Goal: Task Accomplishment & Management: Use online tool/utility

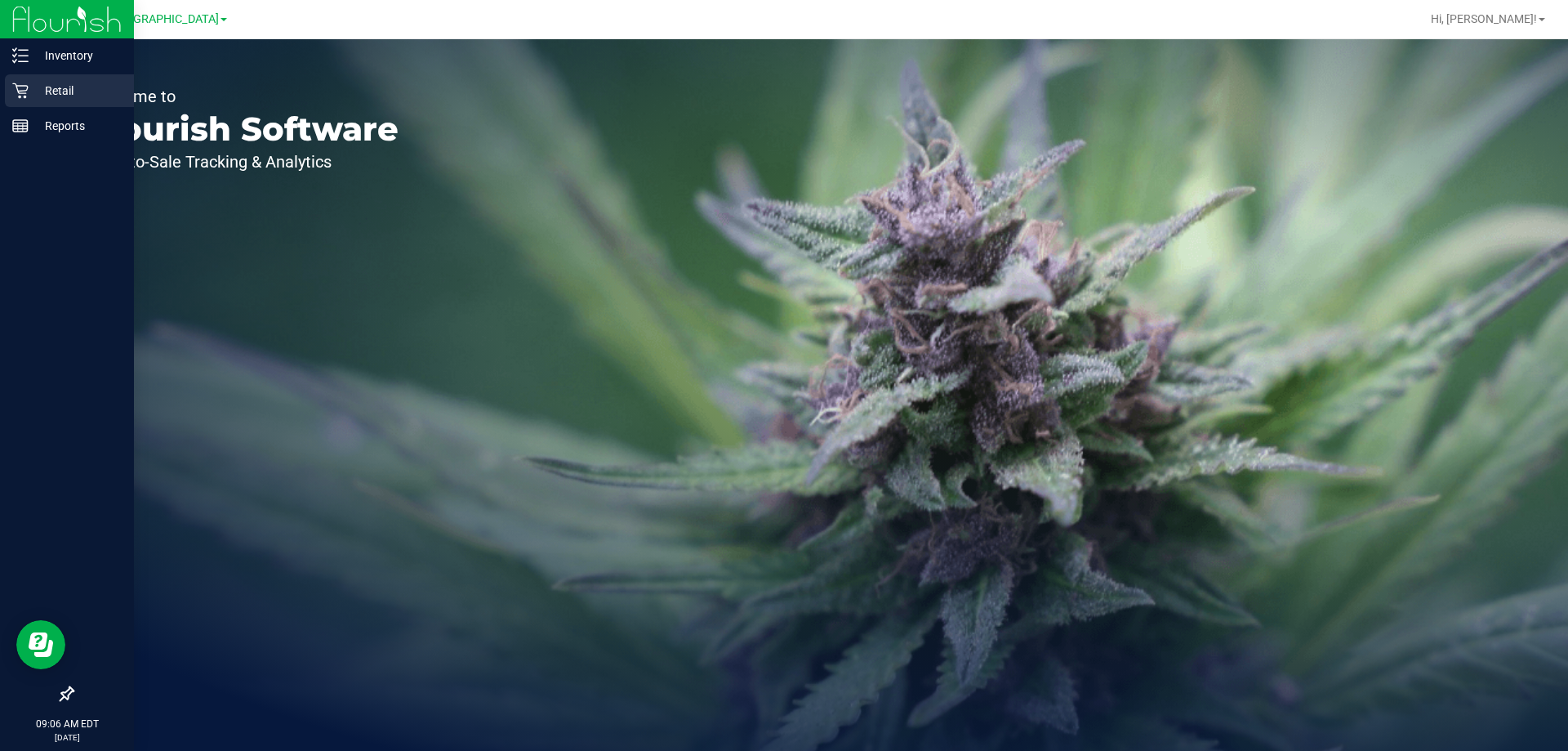
click at [26, 87] on icon at bounding box center [20, 91] width 16 height 16
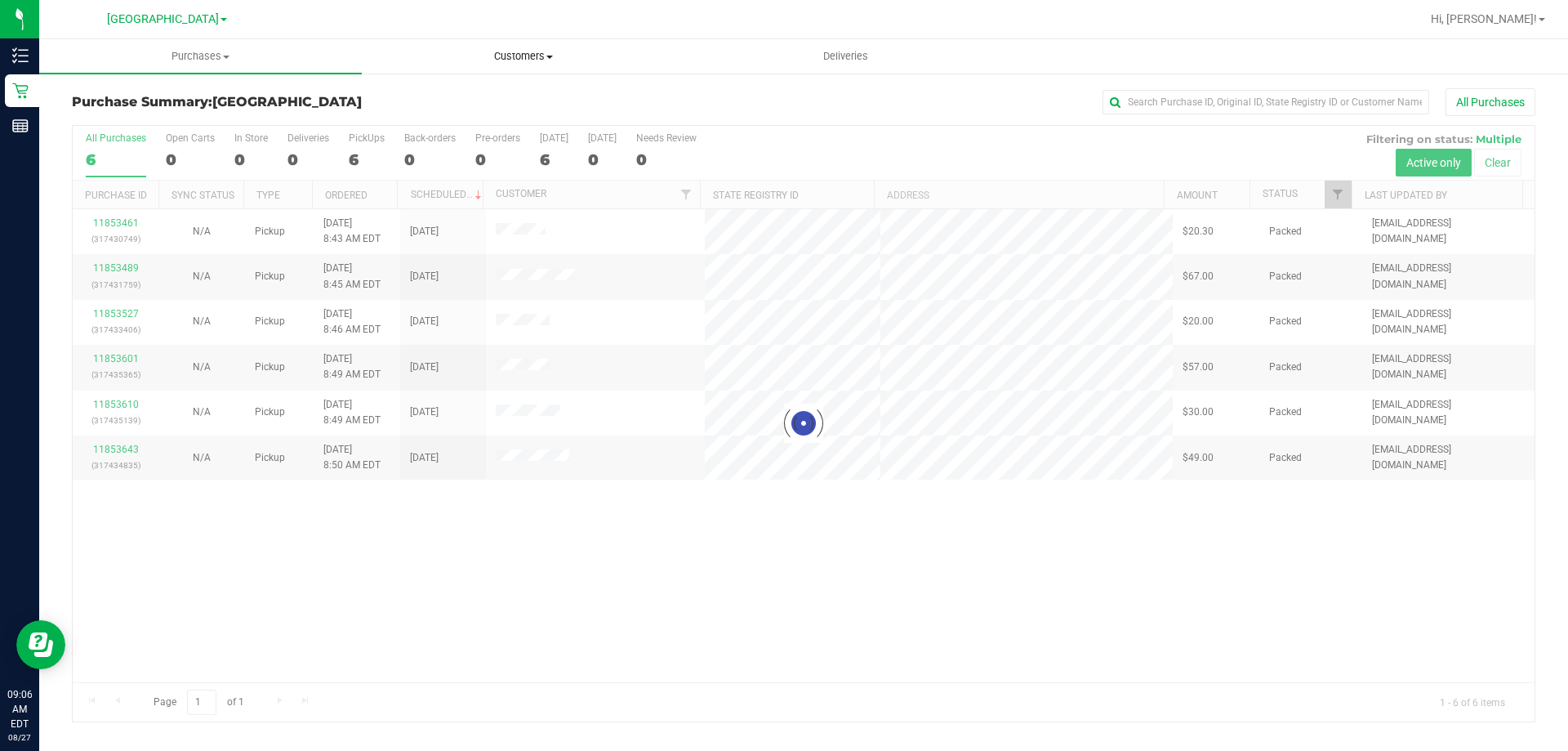
click at [540, 58] on span "Customers" at bounding box center [523, 56] width 321 height 15
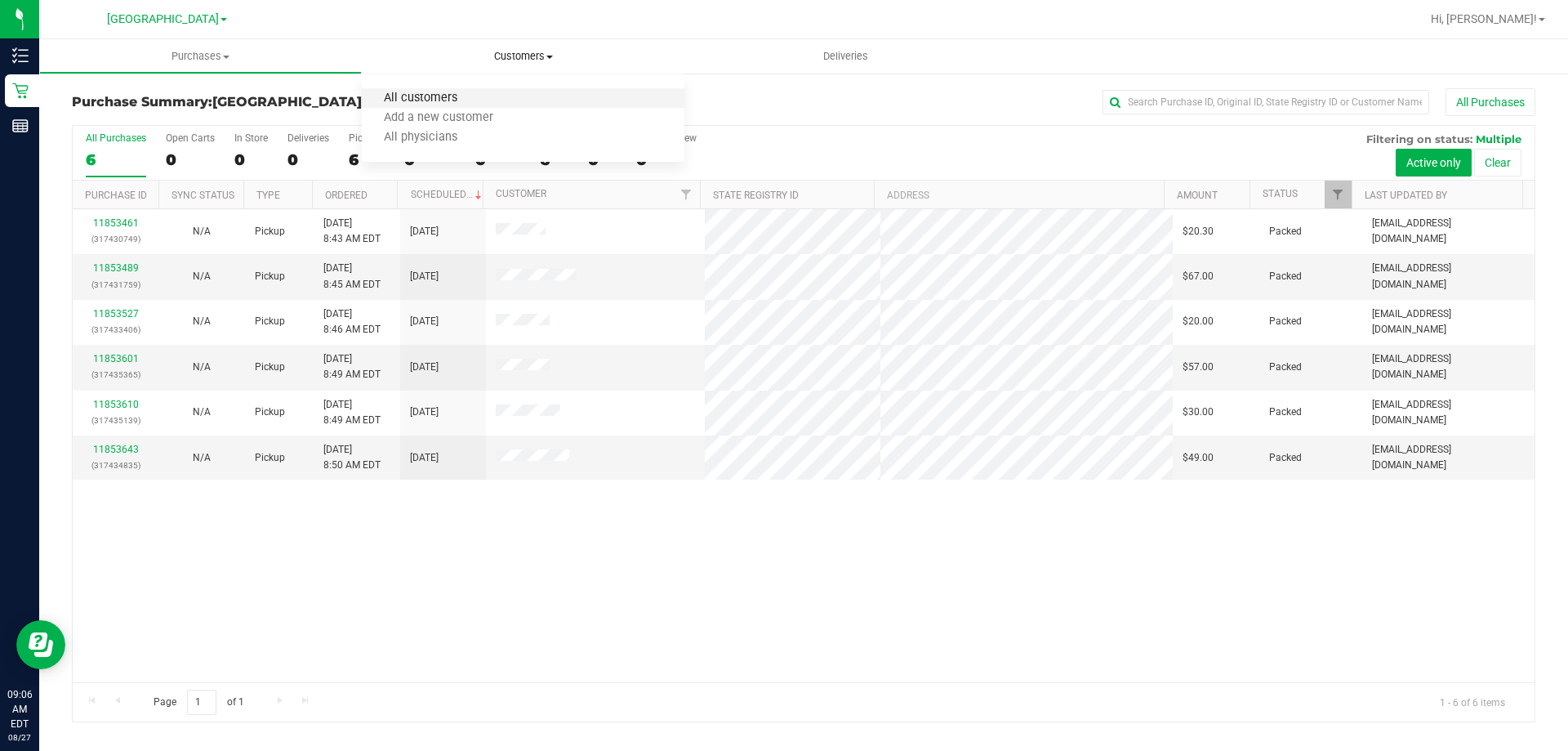
click at [446, 103] on span "All customers" at bounding box center [421, 99] width 118 height 14
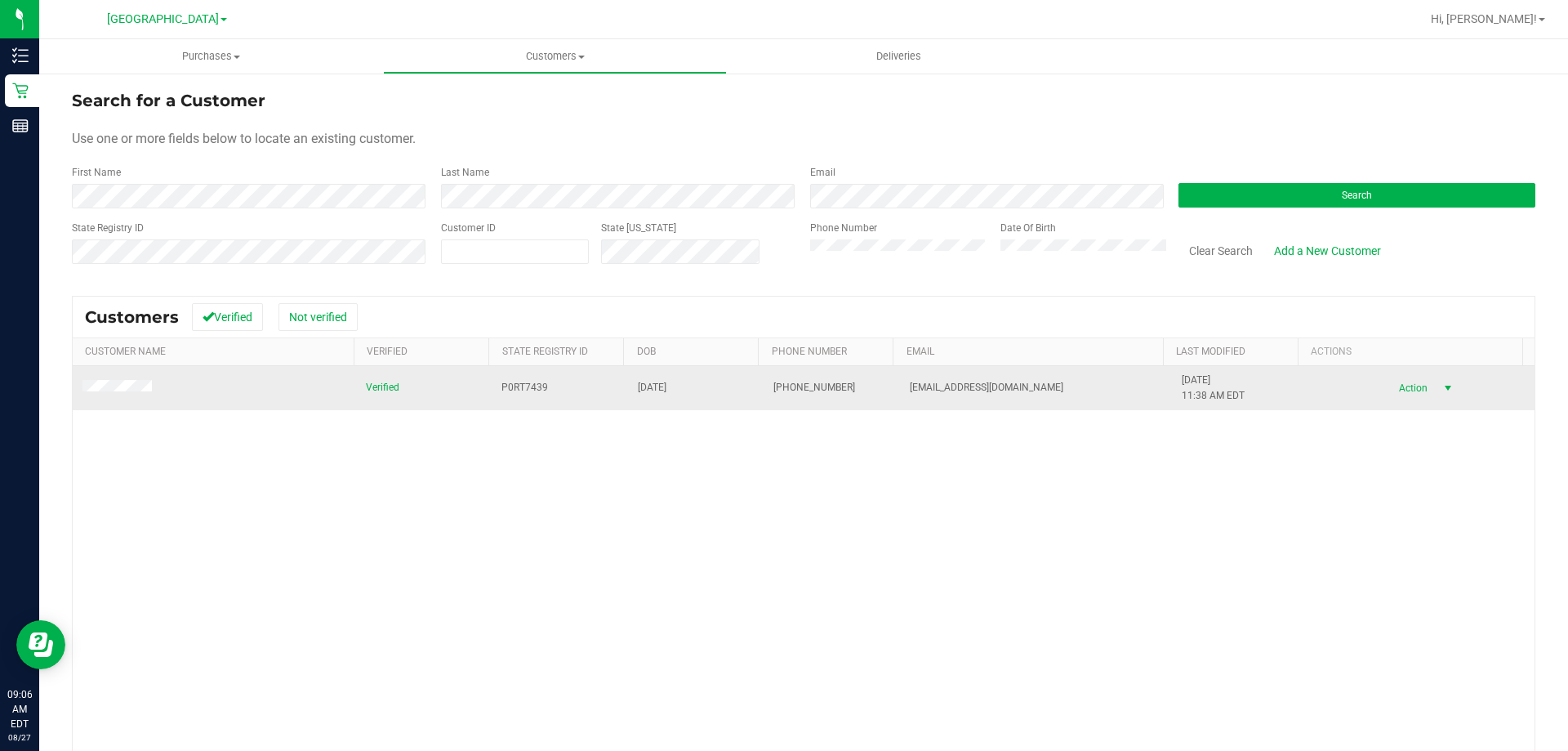
click at [1398, 378] on span "Action" at bounding box center [1411, 388] width 53 height 23
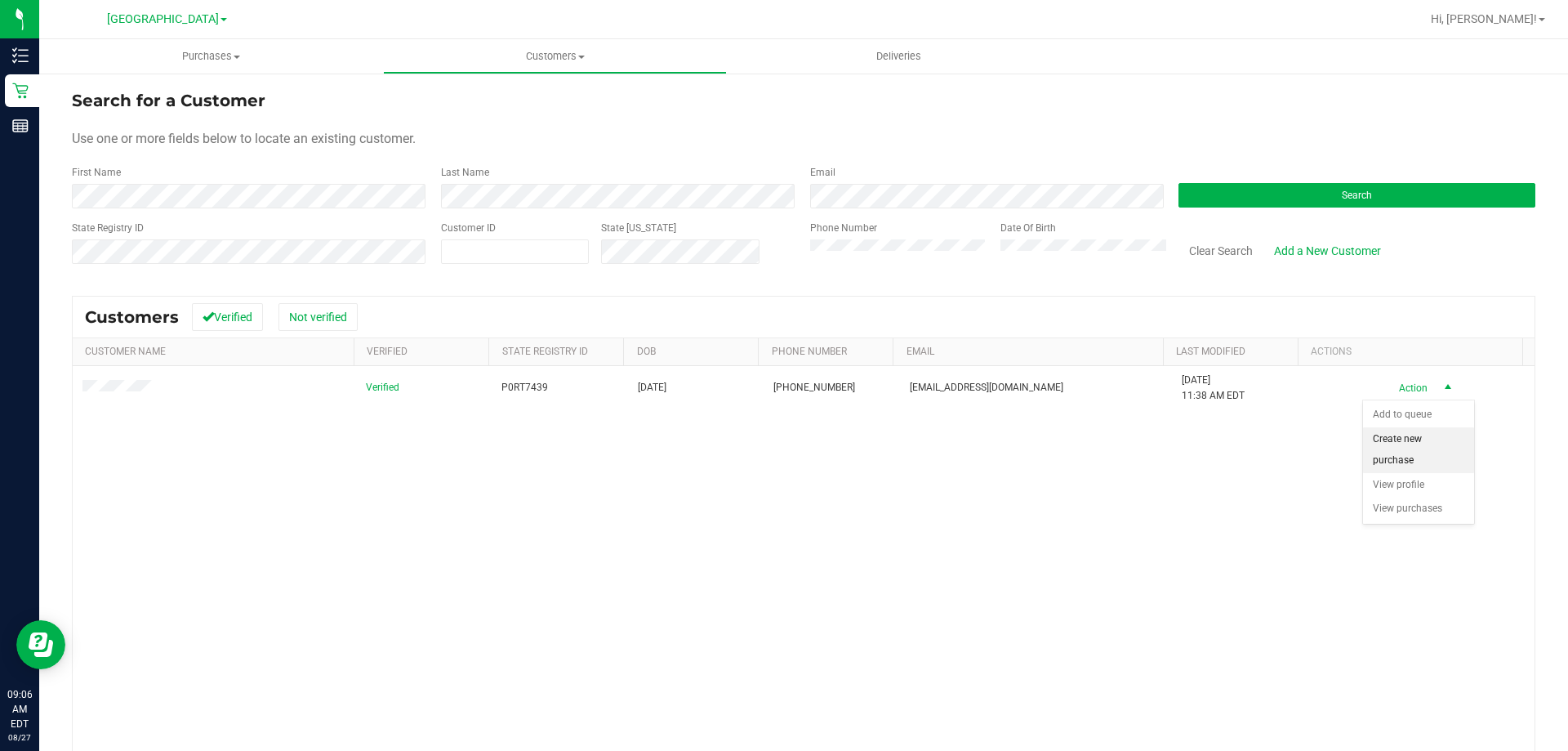
click at [1401, 437] on li "Create new purchase" at bounding box center [1418, 450] width 111 height 45
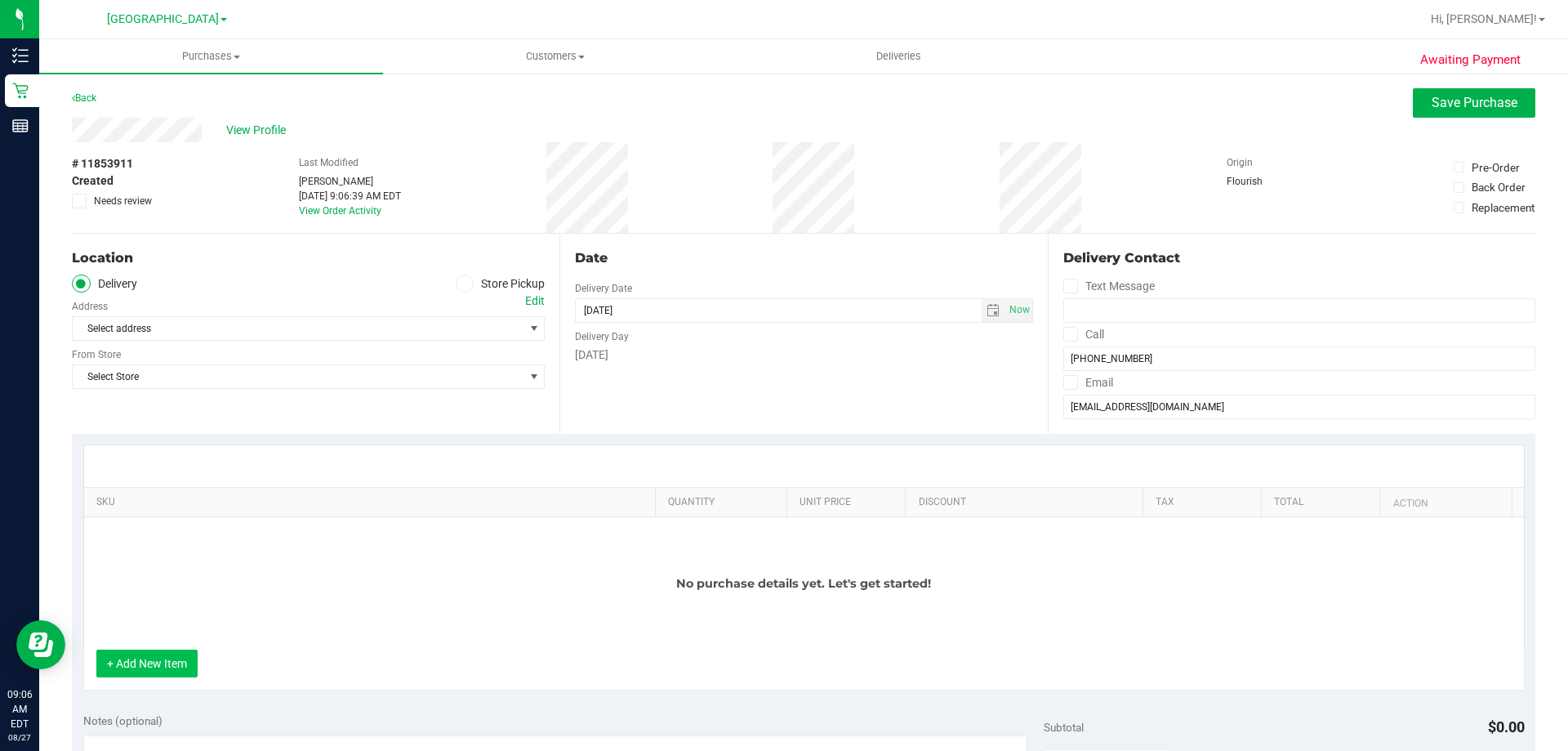
click at [174, 655] on button "+ Add New Item" at bounding box center [146, 664] width 101 height 28
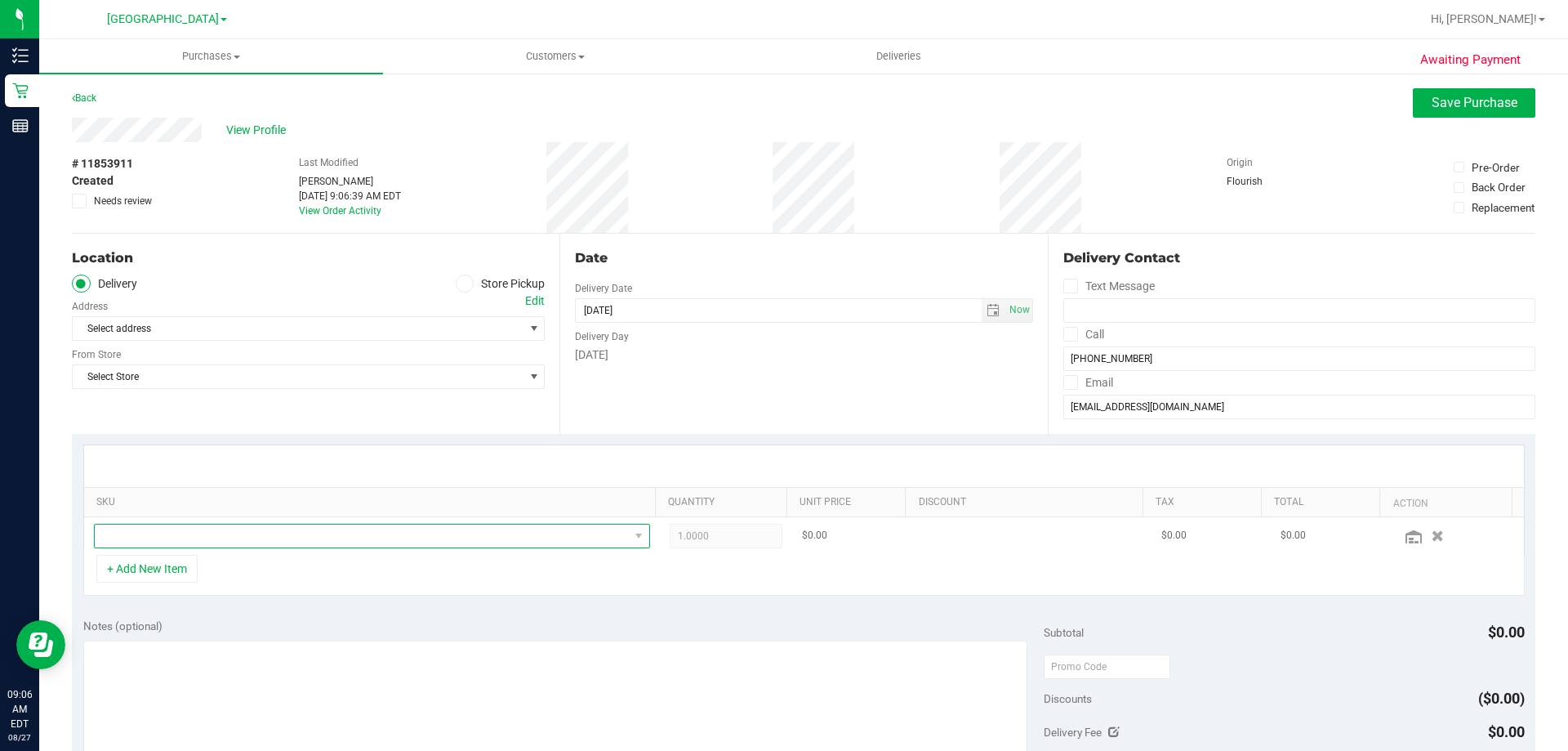
click at [263, 531] on span "NO DATA FOUND" at bounding box center [362, 536] width 535 height 23
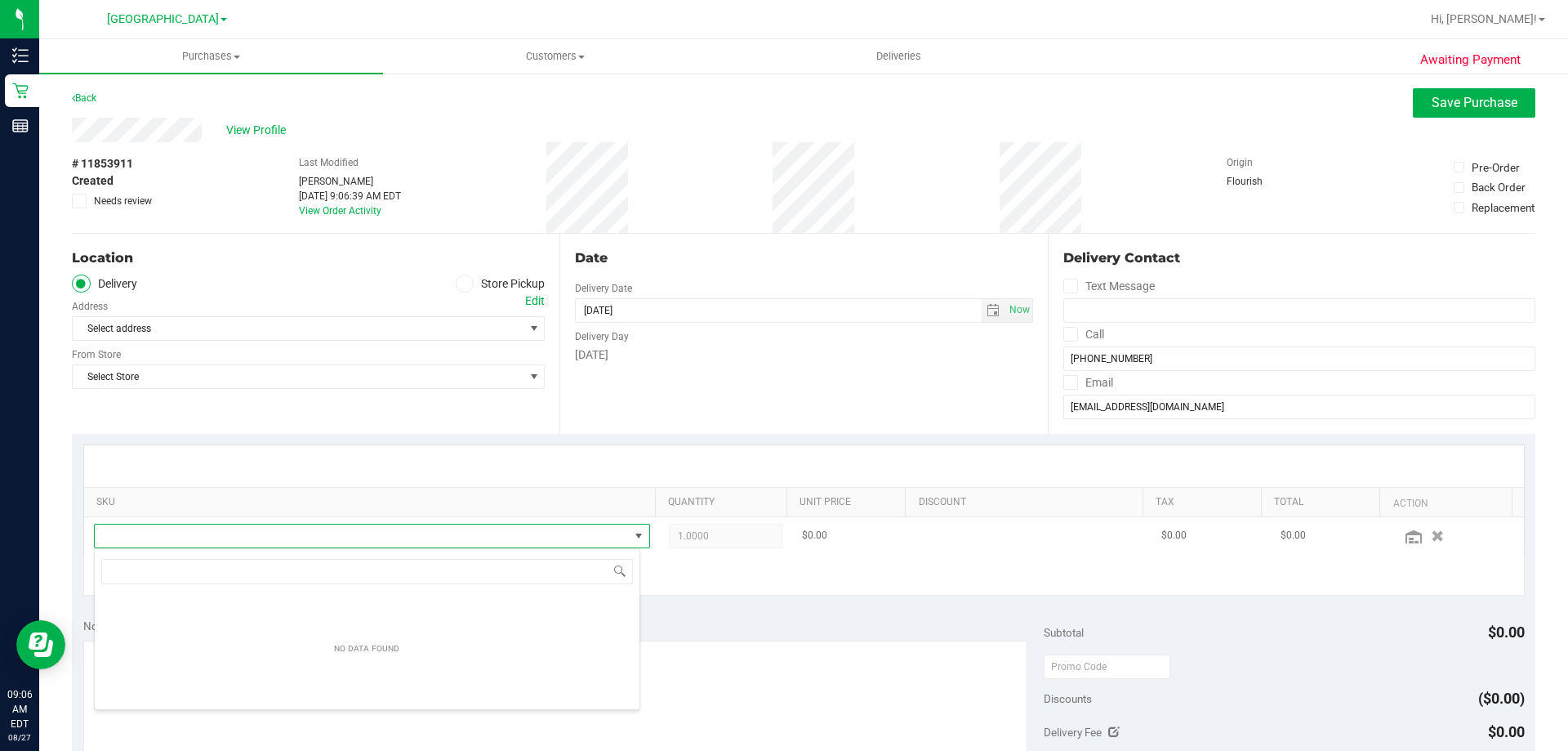
scroll to position [25, 542]
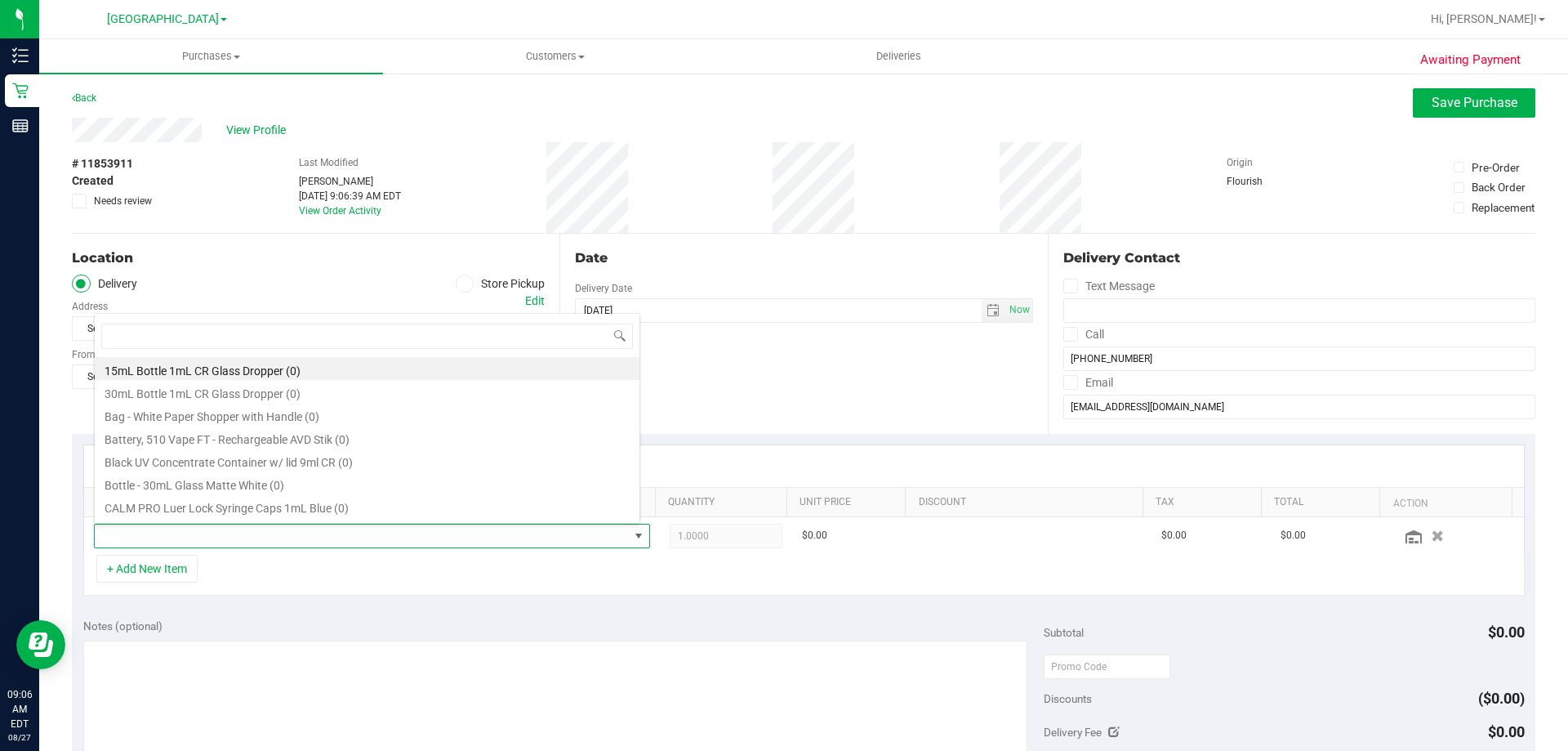
click at [302, 263] on div "Location" at bounding box center [308, 258] width 473 height 20
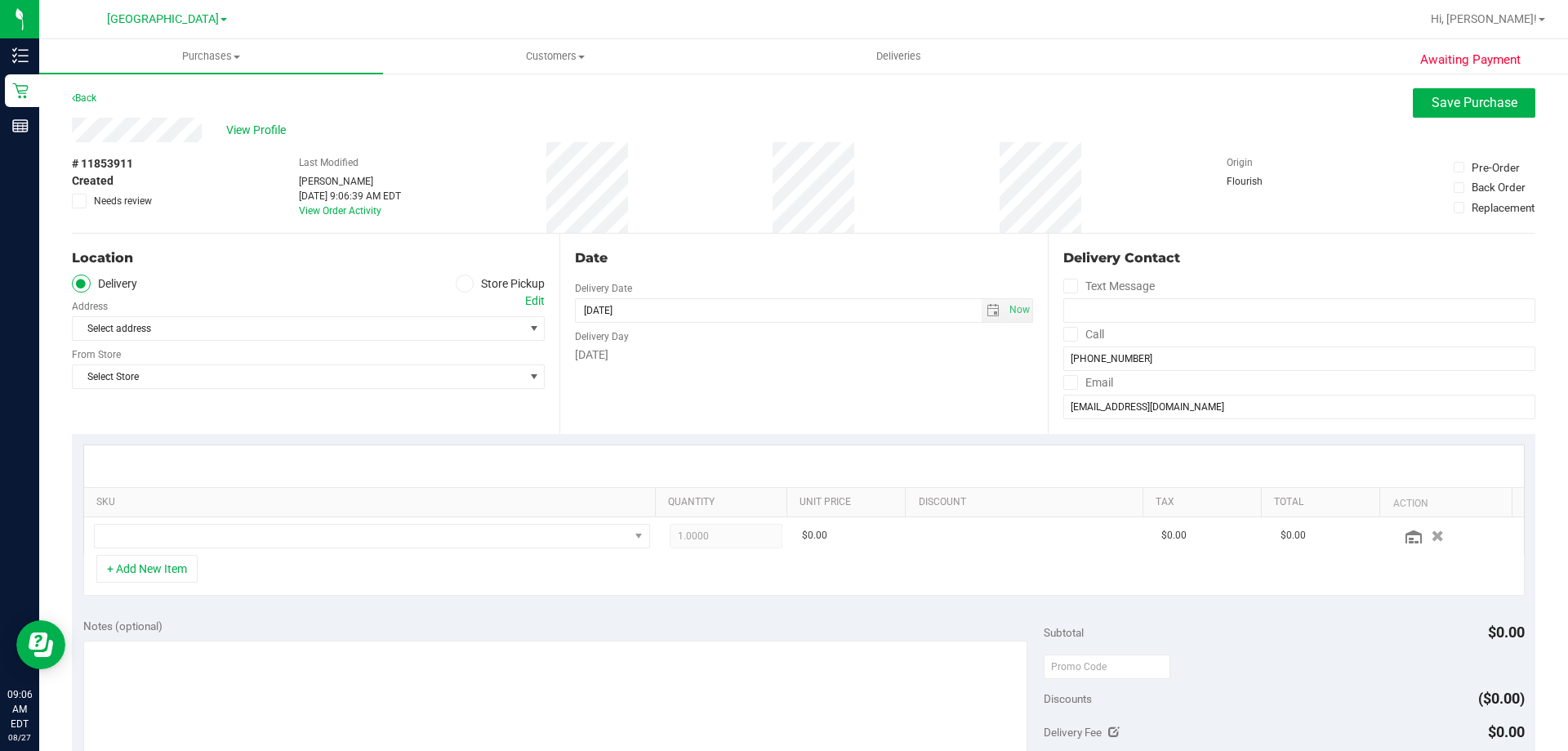
click at [456, 286] on span at bounding box center [465, 284] width 19 height 19
click at [0, 0] on input "Store Pickup" at bounding box center [0, 0] width 0 height 0
click at [299, 338] on span "Select Store" at bounding box center [298, 328] width 451 height 23
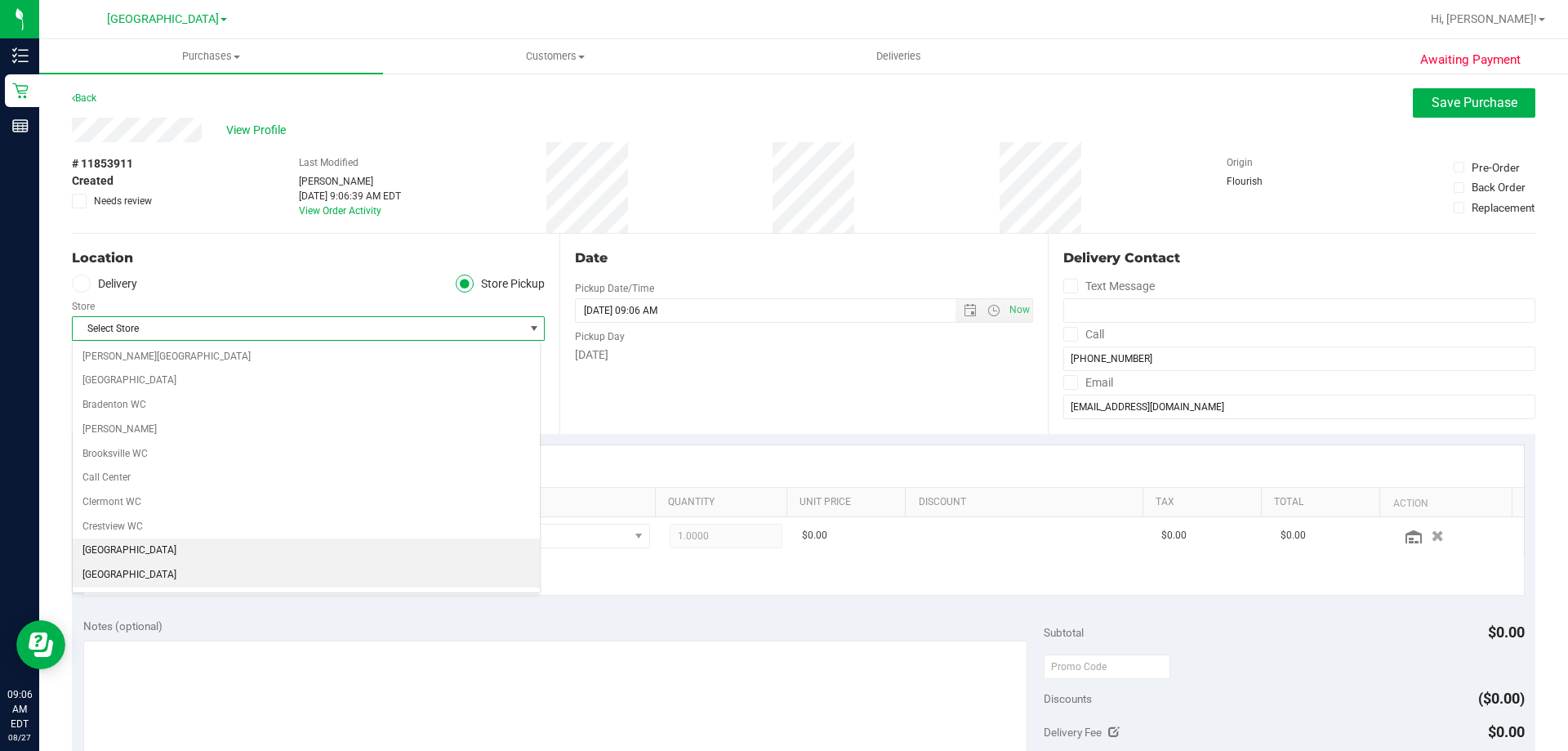
click at [126, 566] on li "[GEOGRAPHIC_DATA]" at bounding box center [307, 575] width 468 height 25
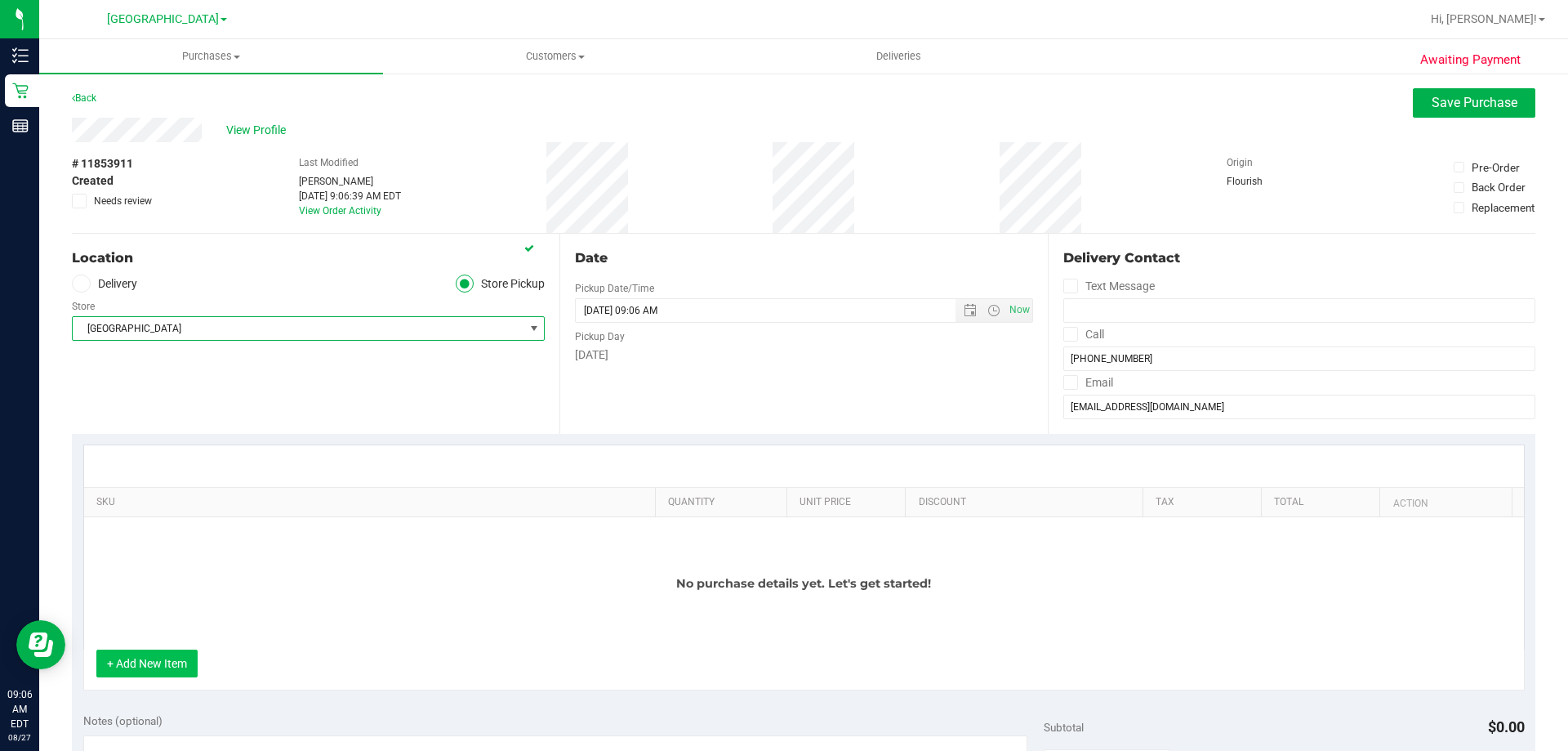
click at [137, 664] on button "+ Add New Item" at bounding box center [146, 664] width 101 height 28
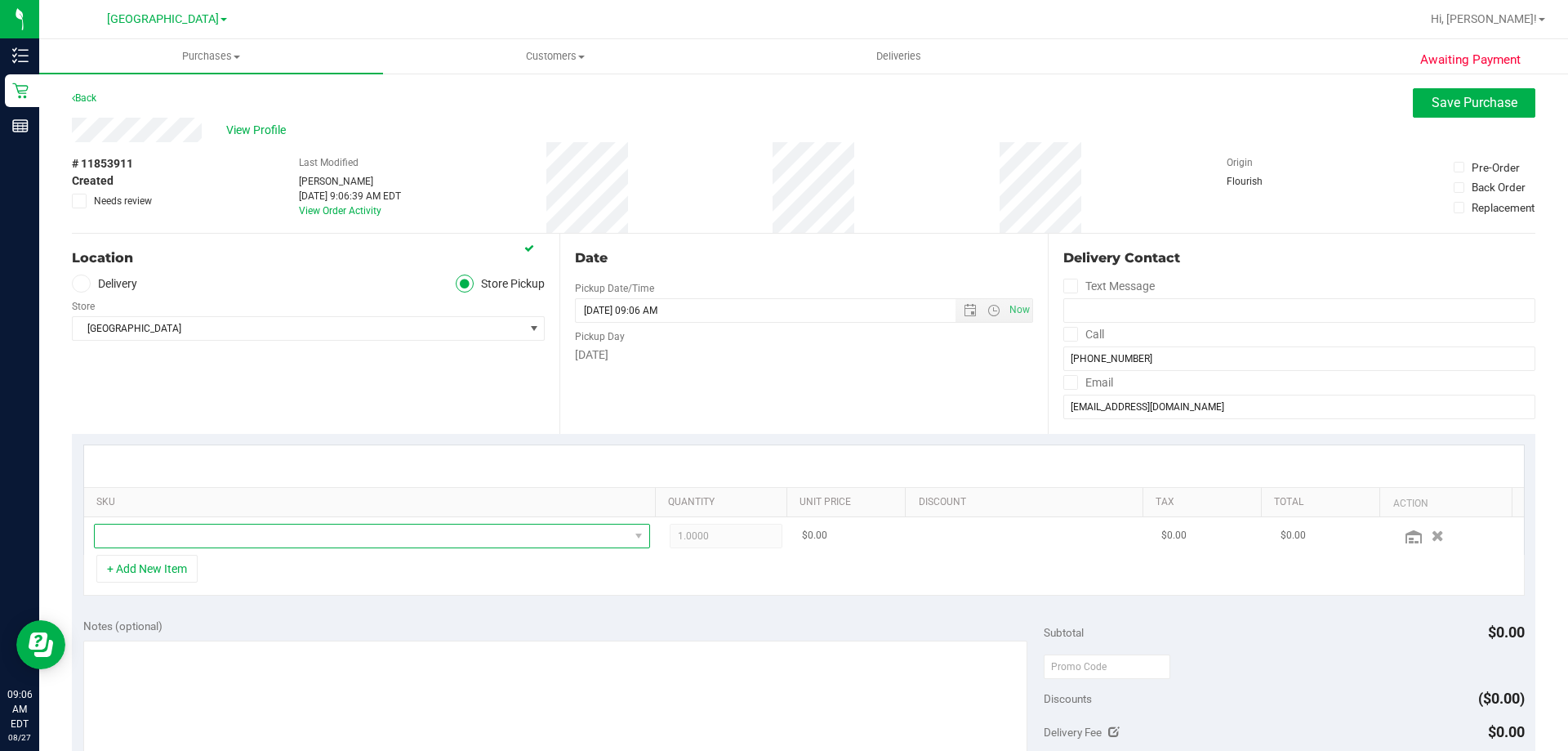
click at [185, 539] on span "NO DATA FOUND" at bounding box center [362, 536] width 535 height 23
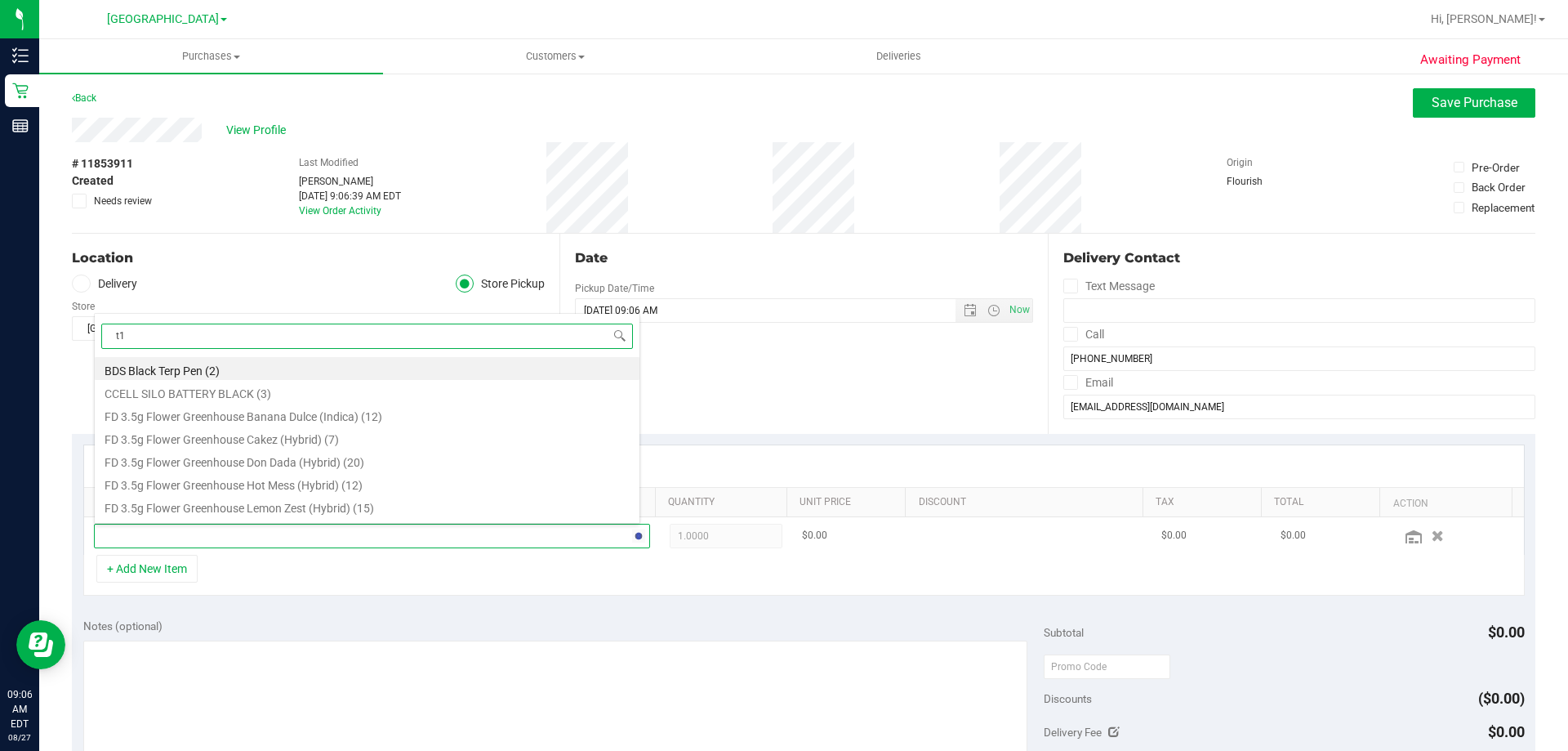
type input "t12"
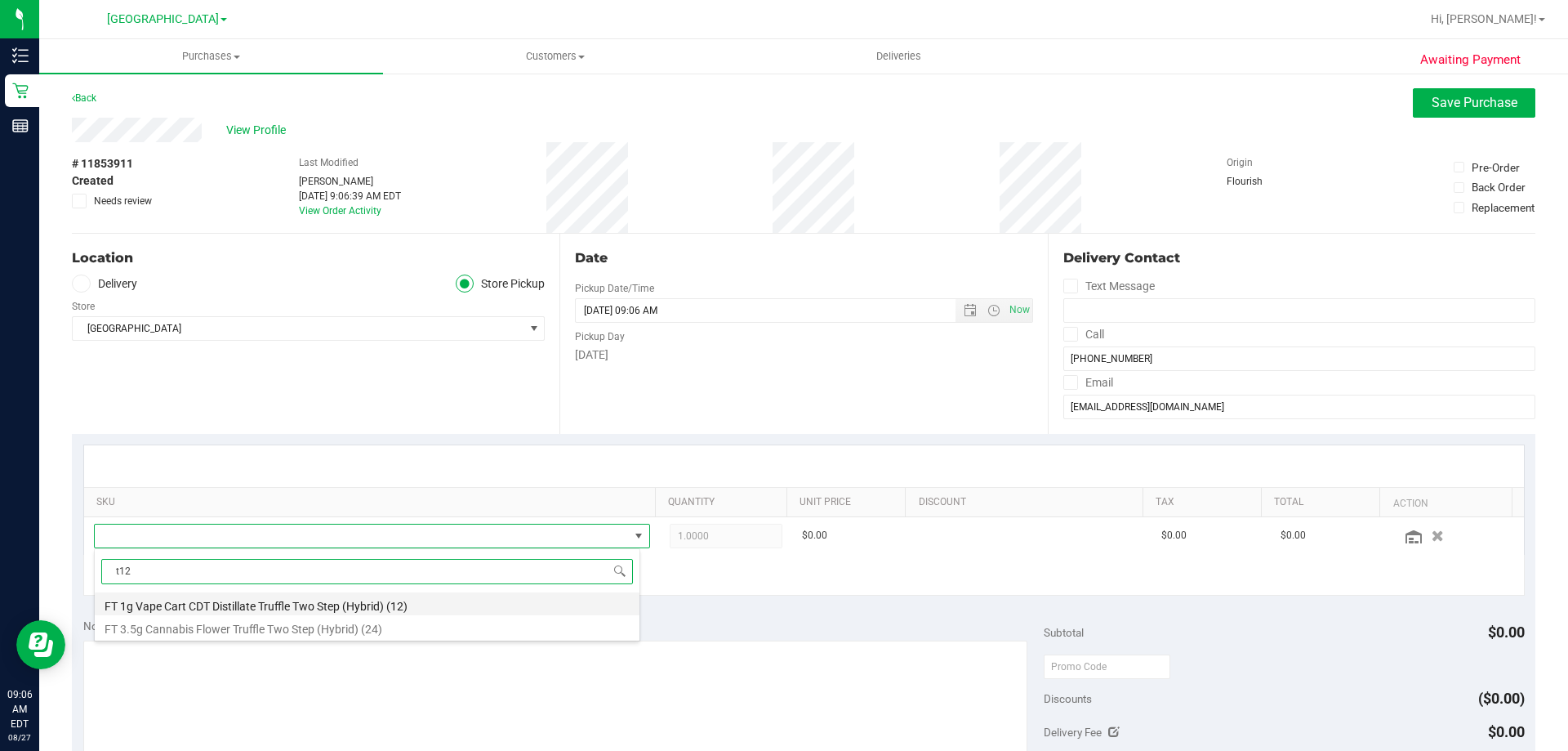
click at [283, 605] on li "FT 1g Vape Cart CDT Distillate Truffle Two Step (Hybrid) (12)" at bounding box center [367, 604] width 545 height 23
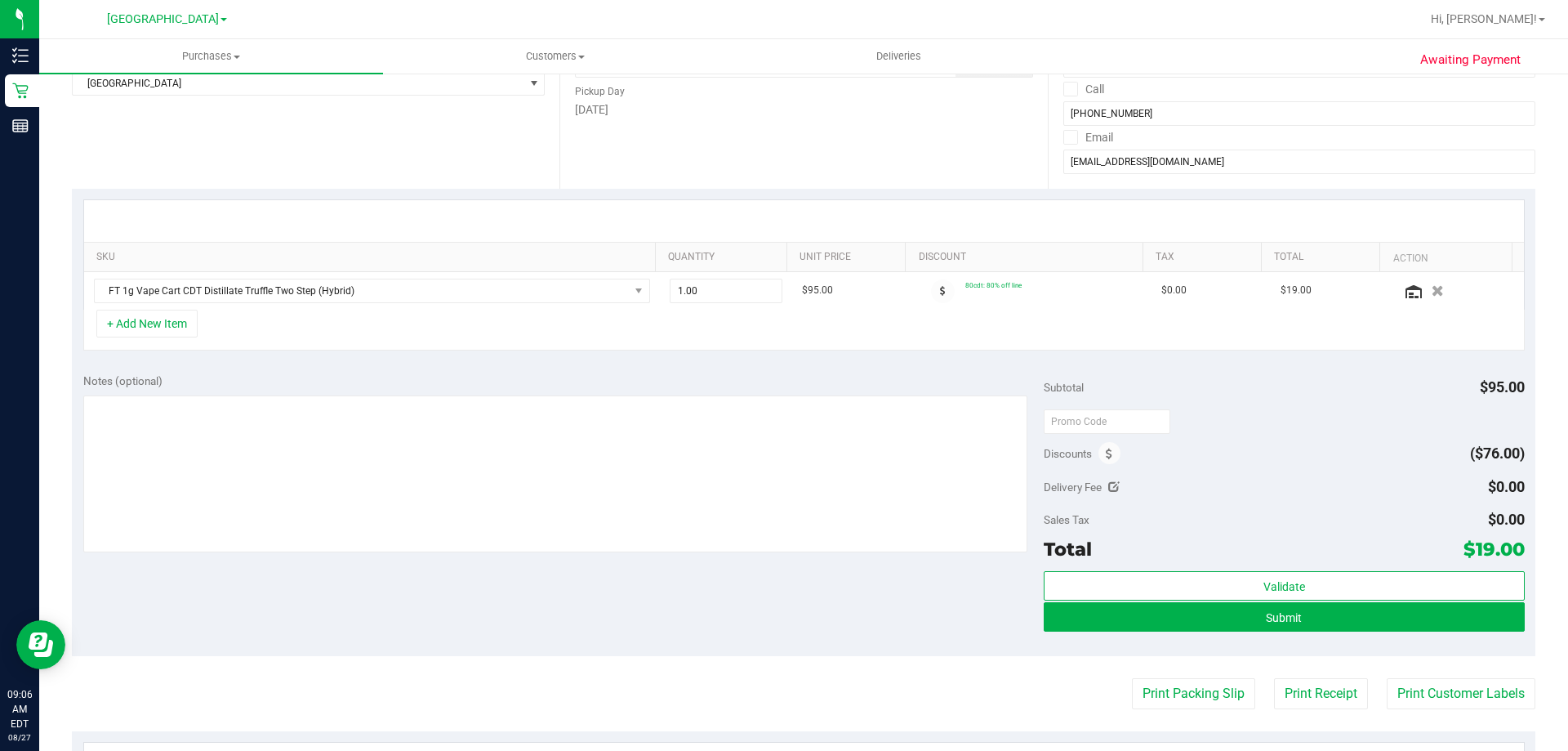
scroll to position [0, 0]
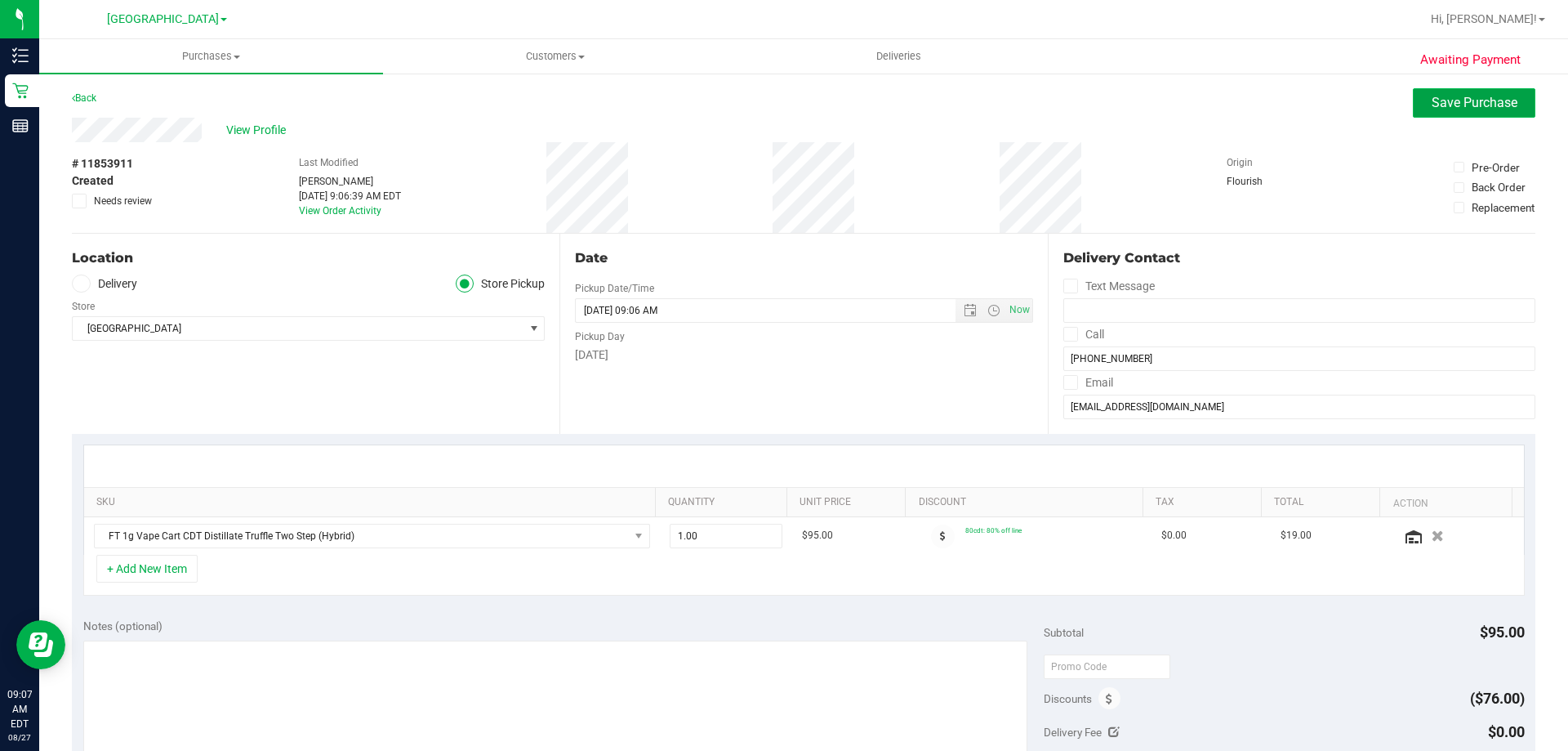
click at [1470, 109] on span "Save Purchase" at bounding box center [1475, 103] width 86 height 16
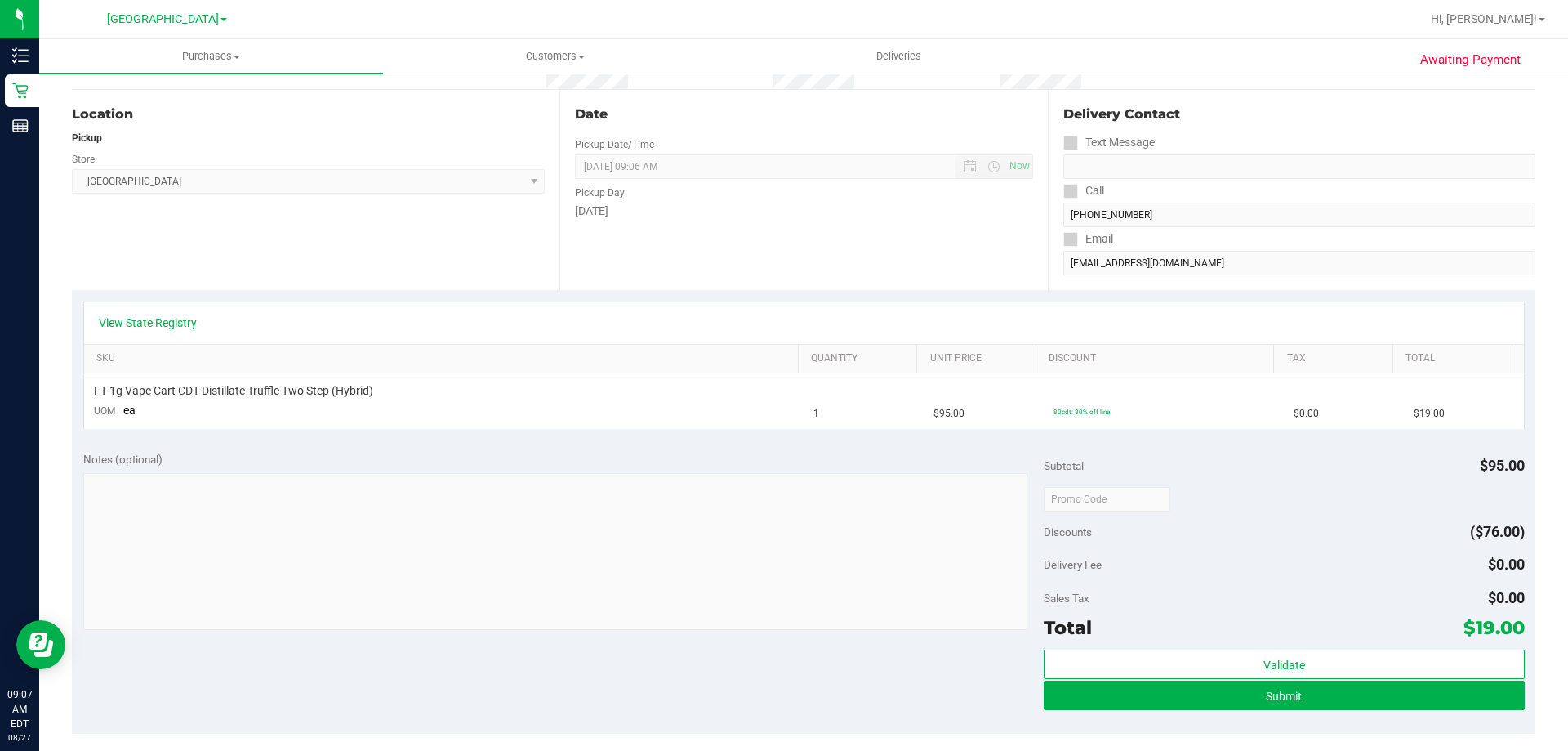
scroll to position [327, 0]
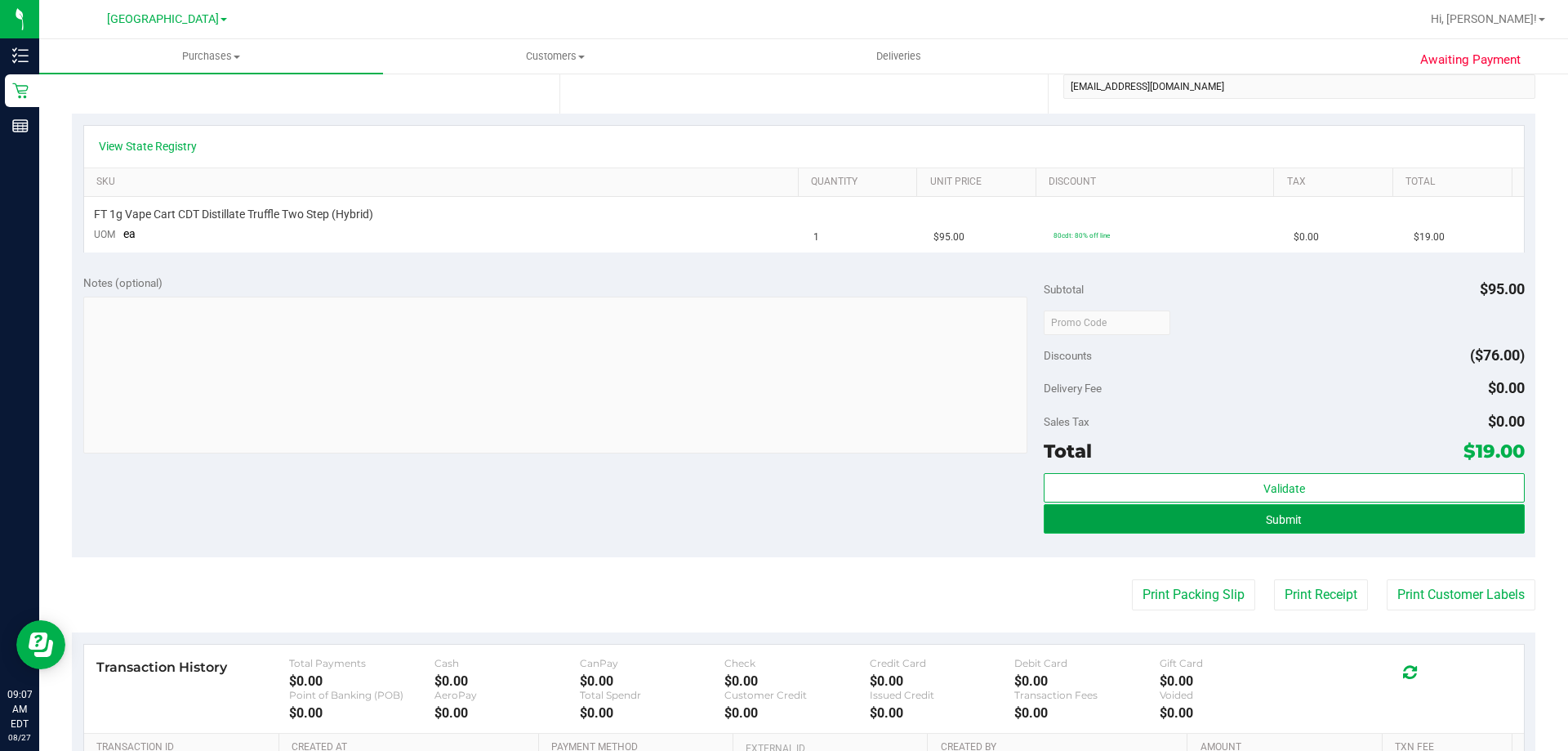
click at [1299, 520] on button "Submit" at bounding box center [1284, 518] width 481 height 29
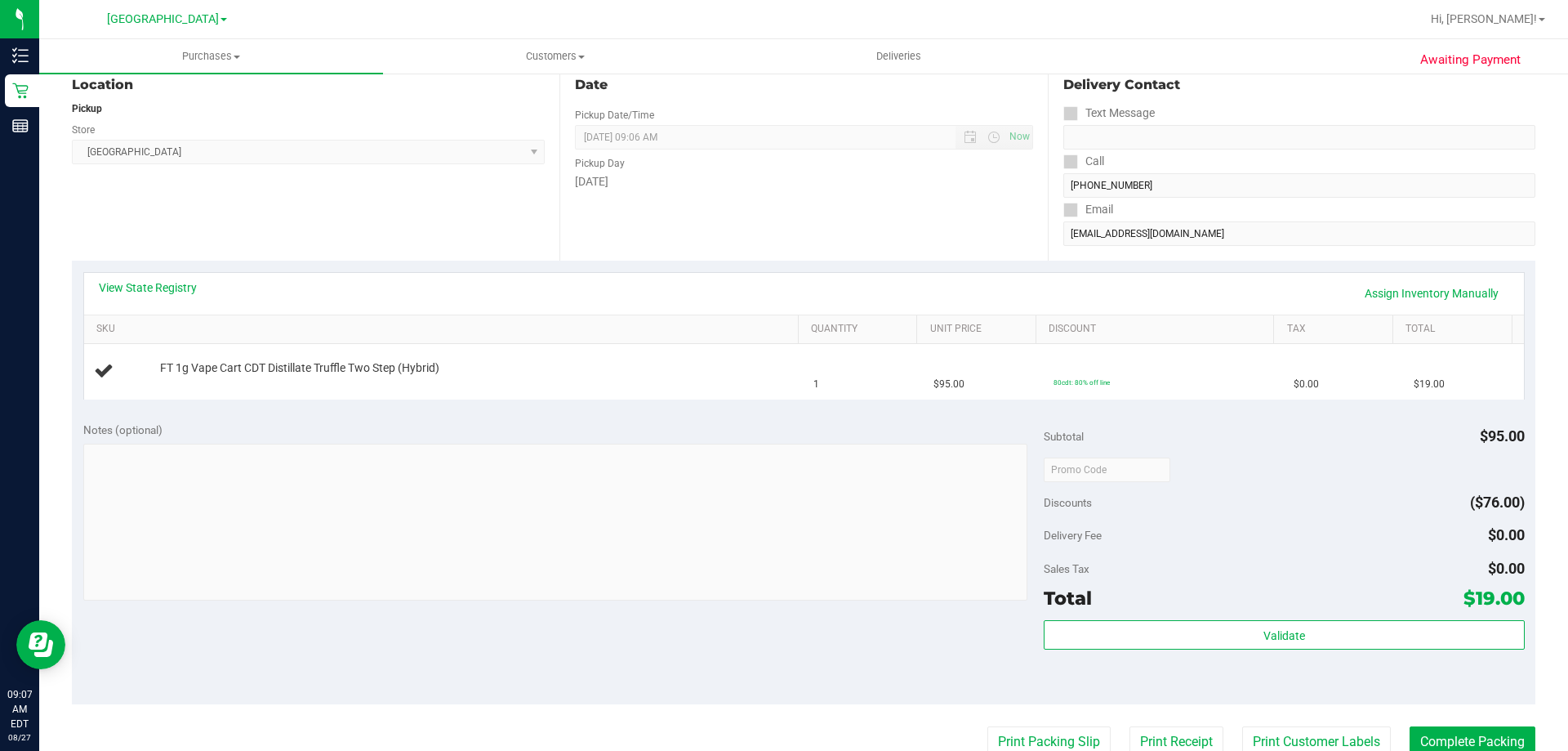
scroll to position [0, 0]
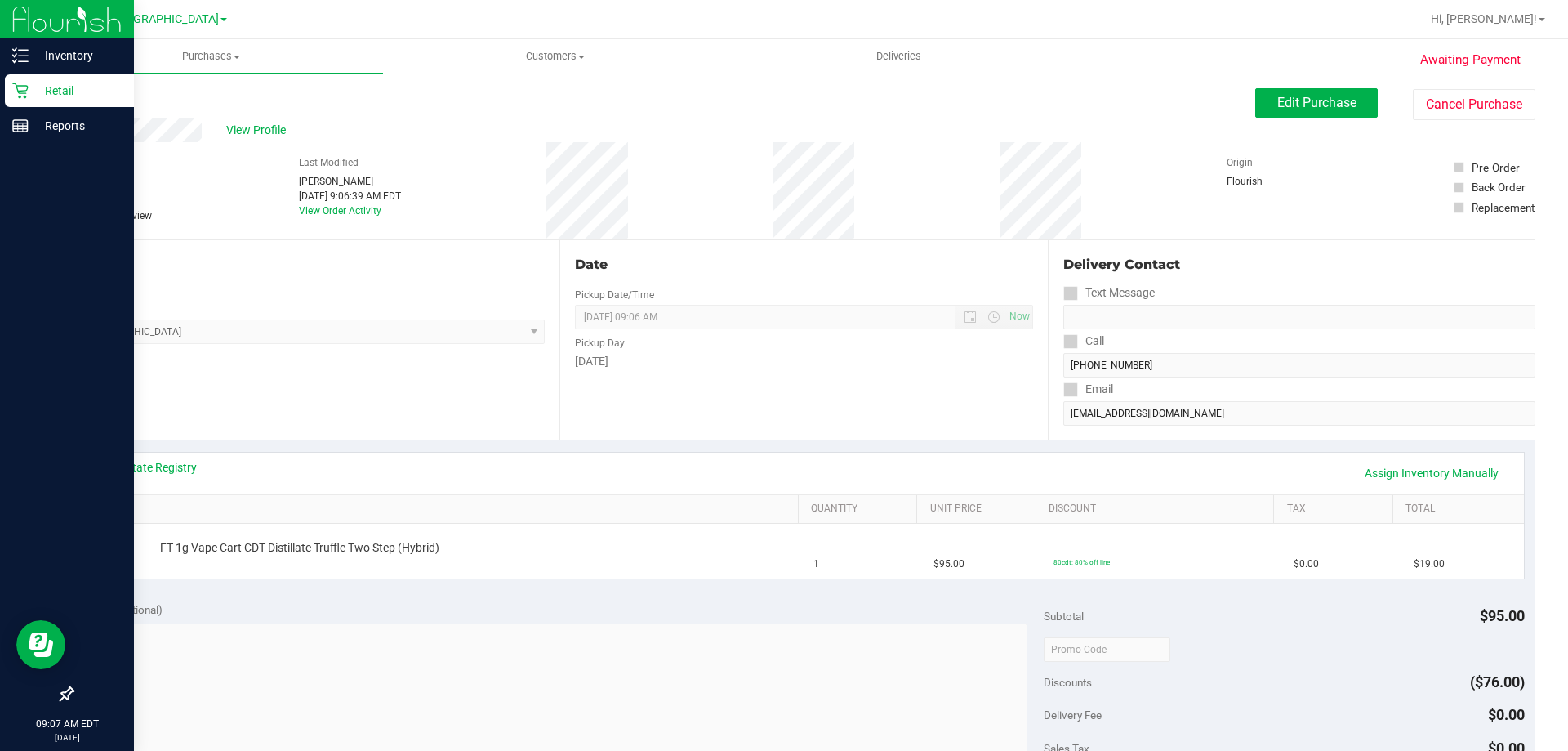
click at [38, 94] on p "Retail" at bounding box center [78, 91] width 98 height 20
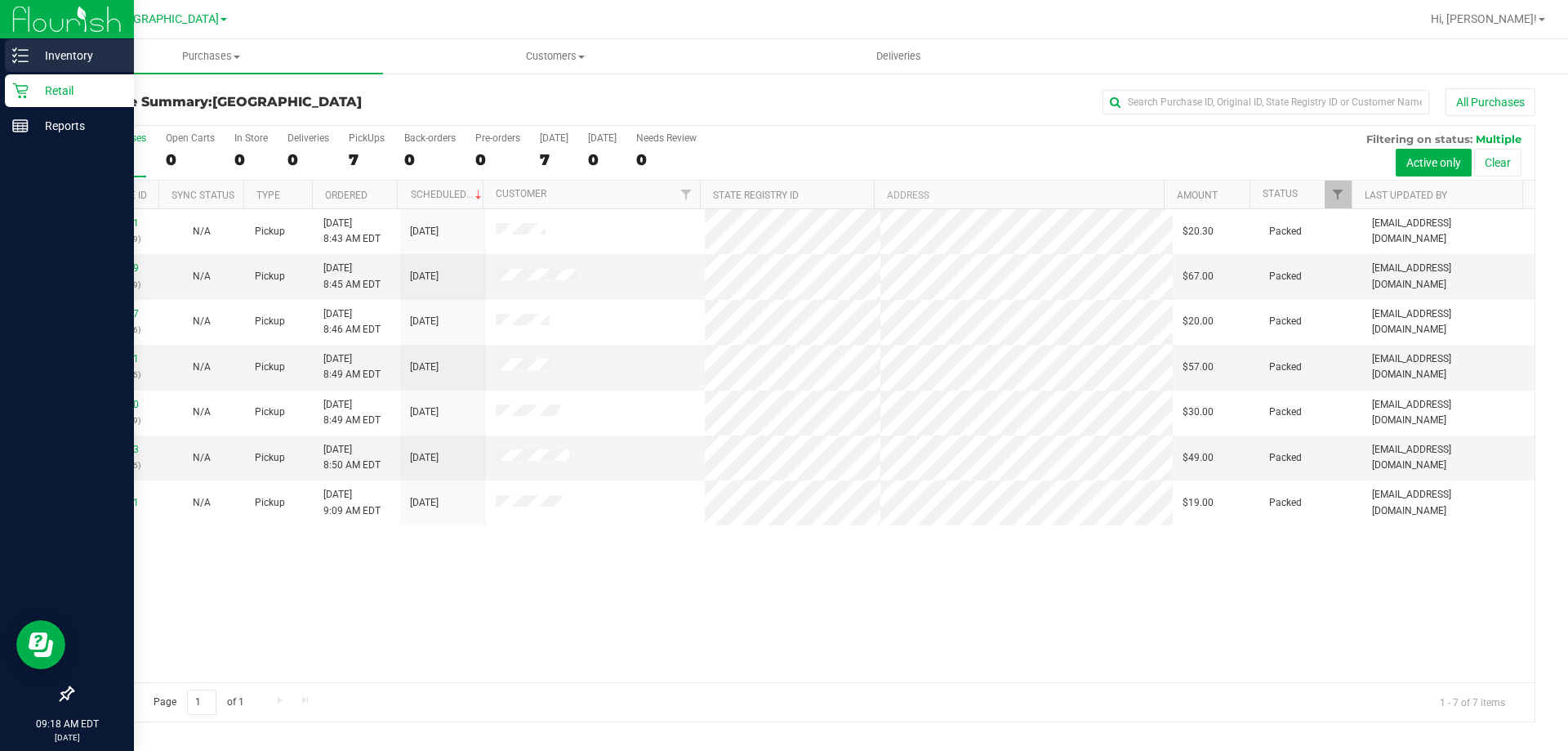
click at [69, 57] on p "Inventory" at bounding box center [78, 56] width 98 height 20
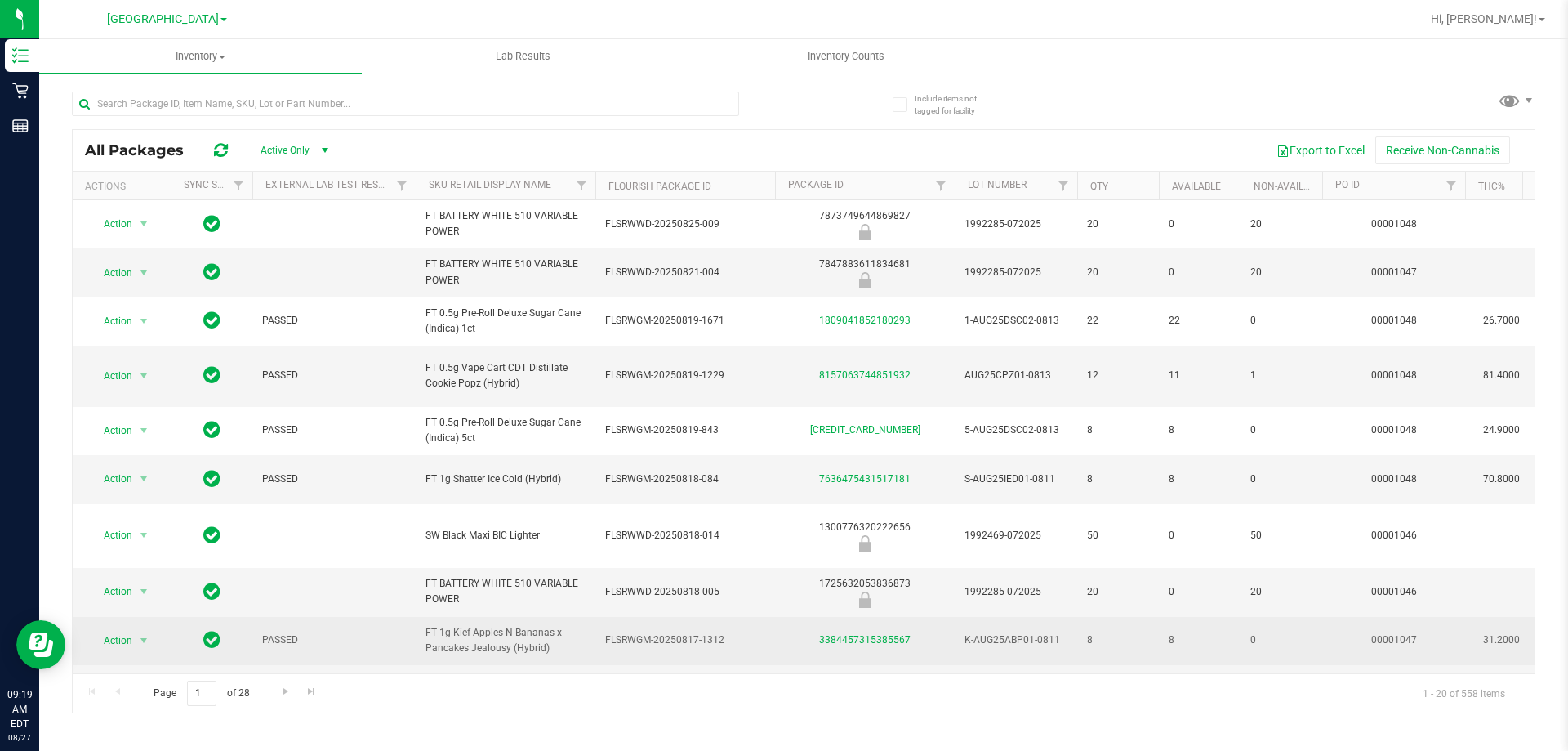
drag, startPoint x: 419, startPoint y: 659, endPoint x: 452, endPoint y: 660, distance: 33.0
click at [452, 660] on td "FT 1g Kief Apples N Bananas x Pancakes Jealousy (Hybrid)" at bounding box center [506, 641] width 180 height 48
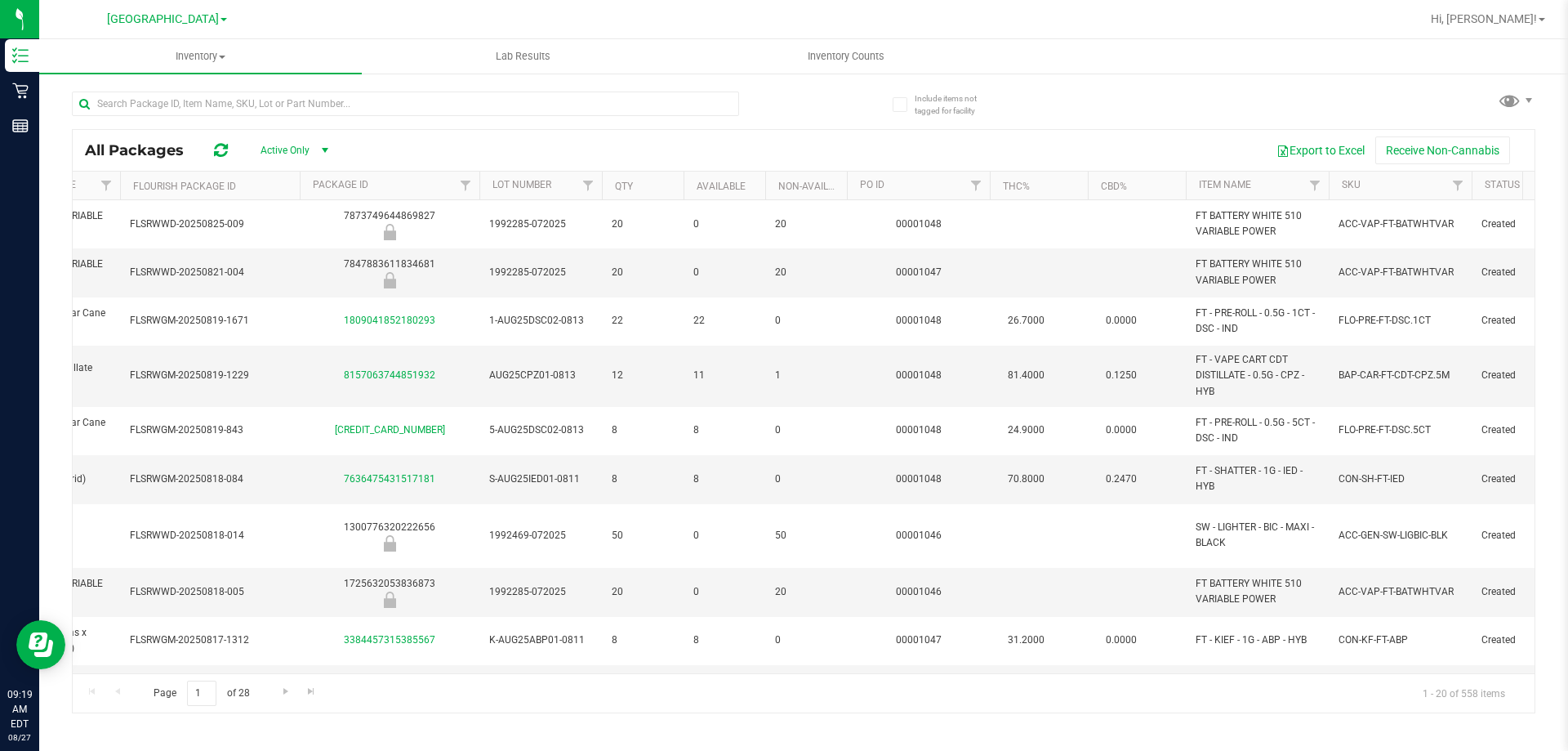
scroll to position [0, 481]
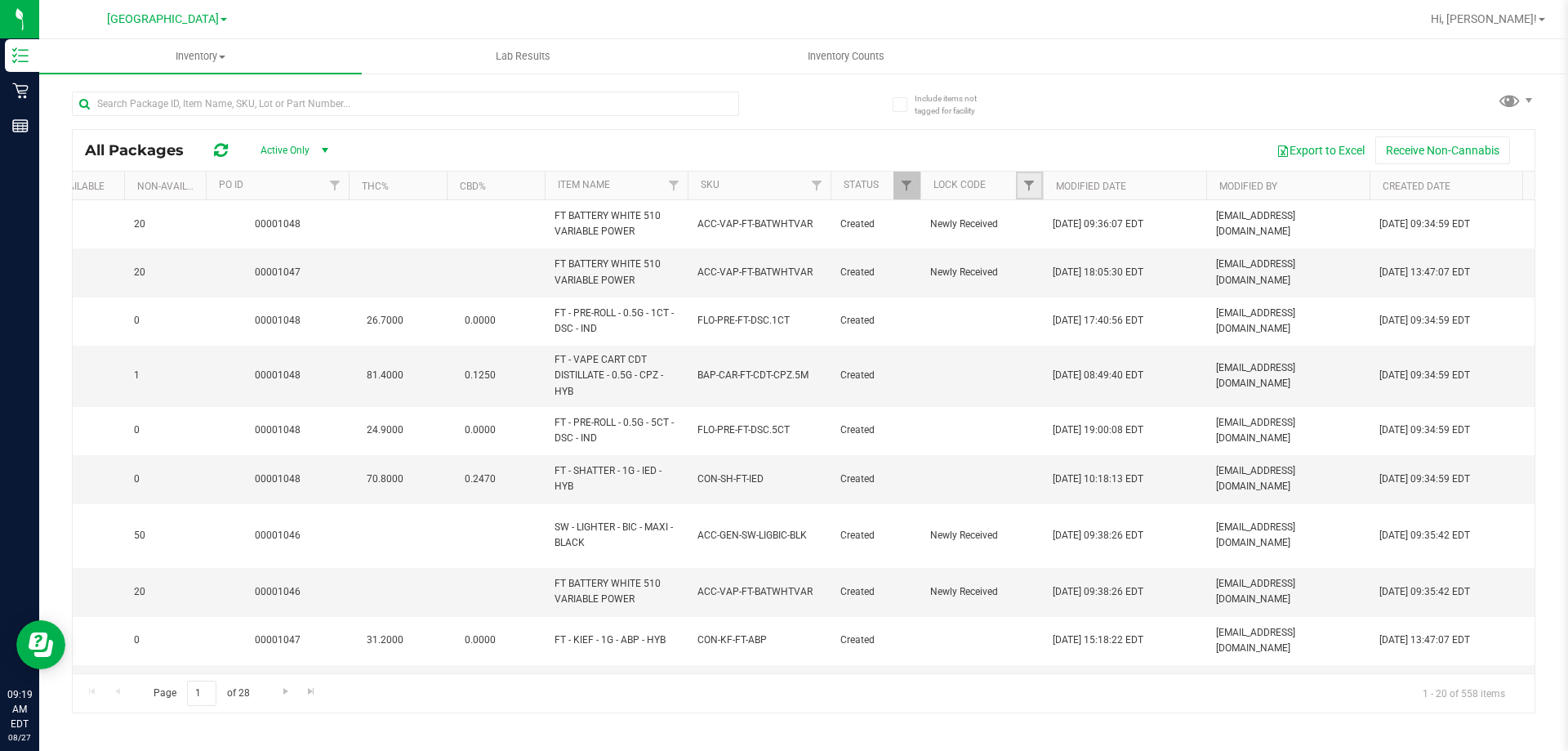
click at [1021, 187] on link "Filter" at bounding box center [1029, 186] width 27 height 28
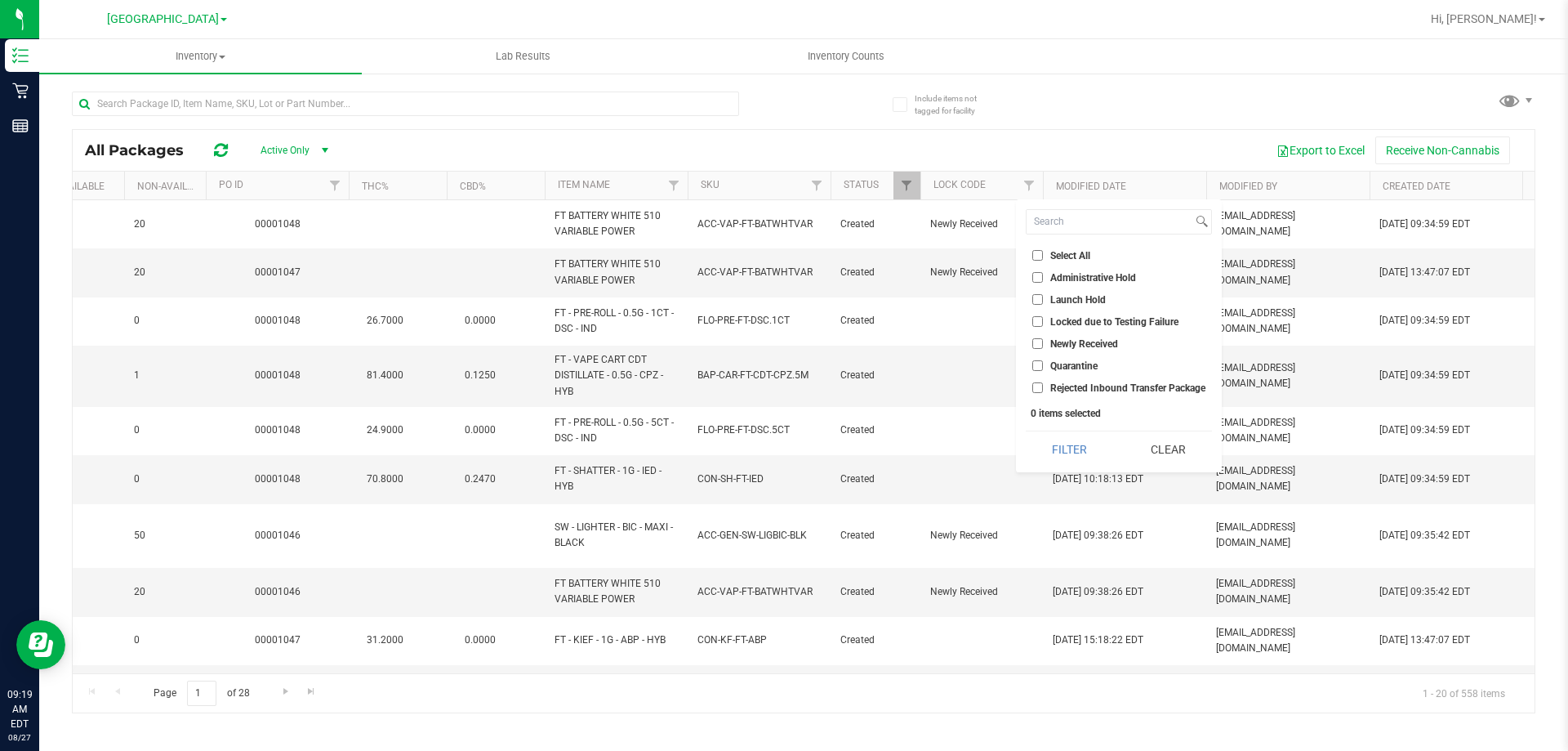
click at [1074, 299] on span "Launch Hold" at bounding box center [1078, 300] width 56 height 10
click at [1043, 299] on input "Launch Hold" at bounding box center [1037, 299] width 11 height 11
checkbox input "true"
click at [1076, 447] on button "Filter" at bounding box center [1069, 450] width 87 height 36
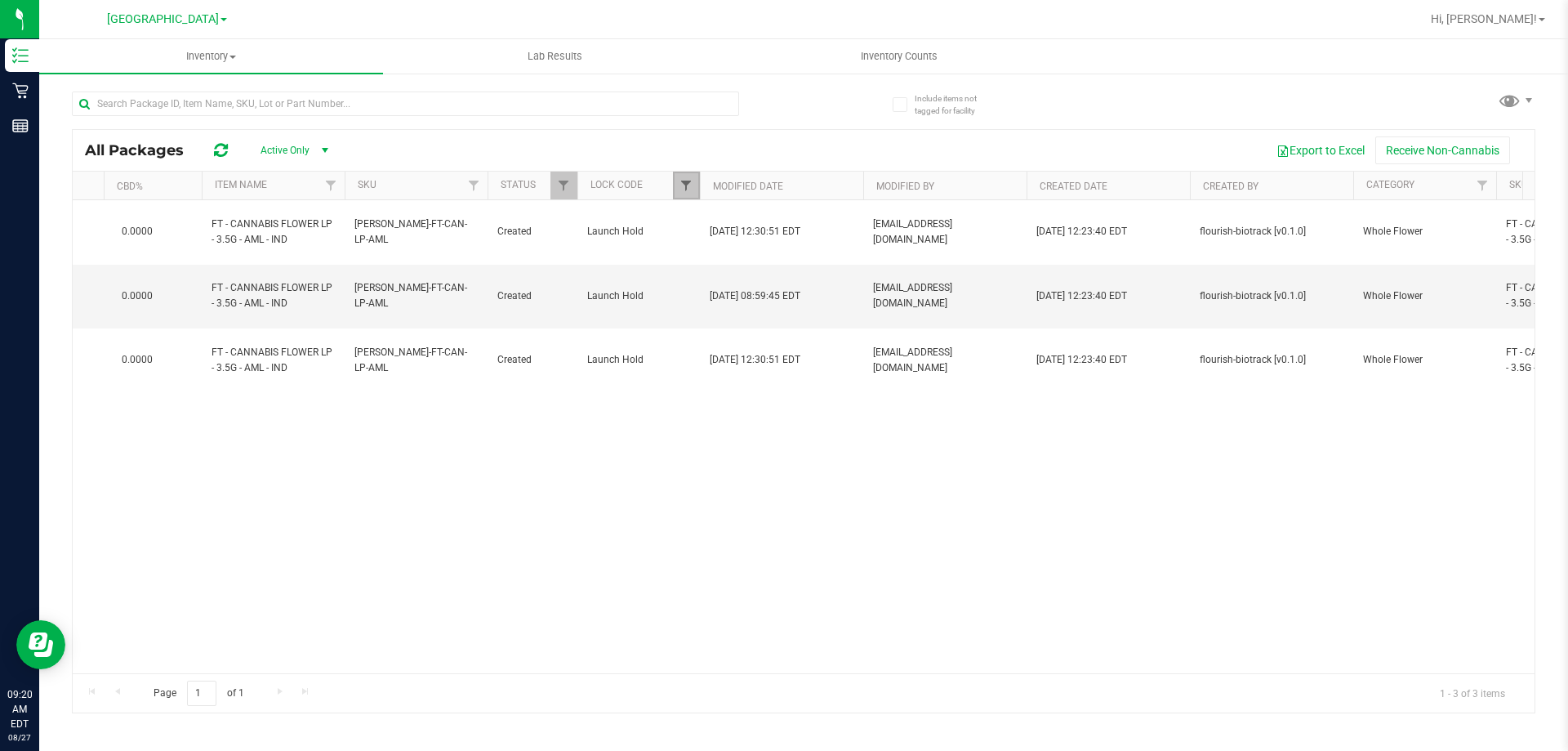
click at [692, 184] on span "Filter" at bounding box center [686, 185] width 13 height 13
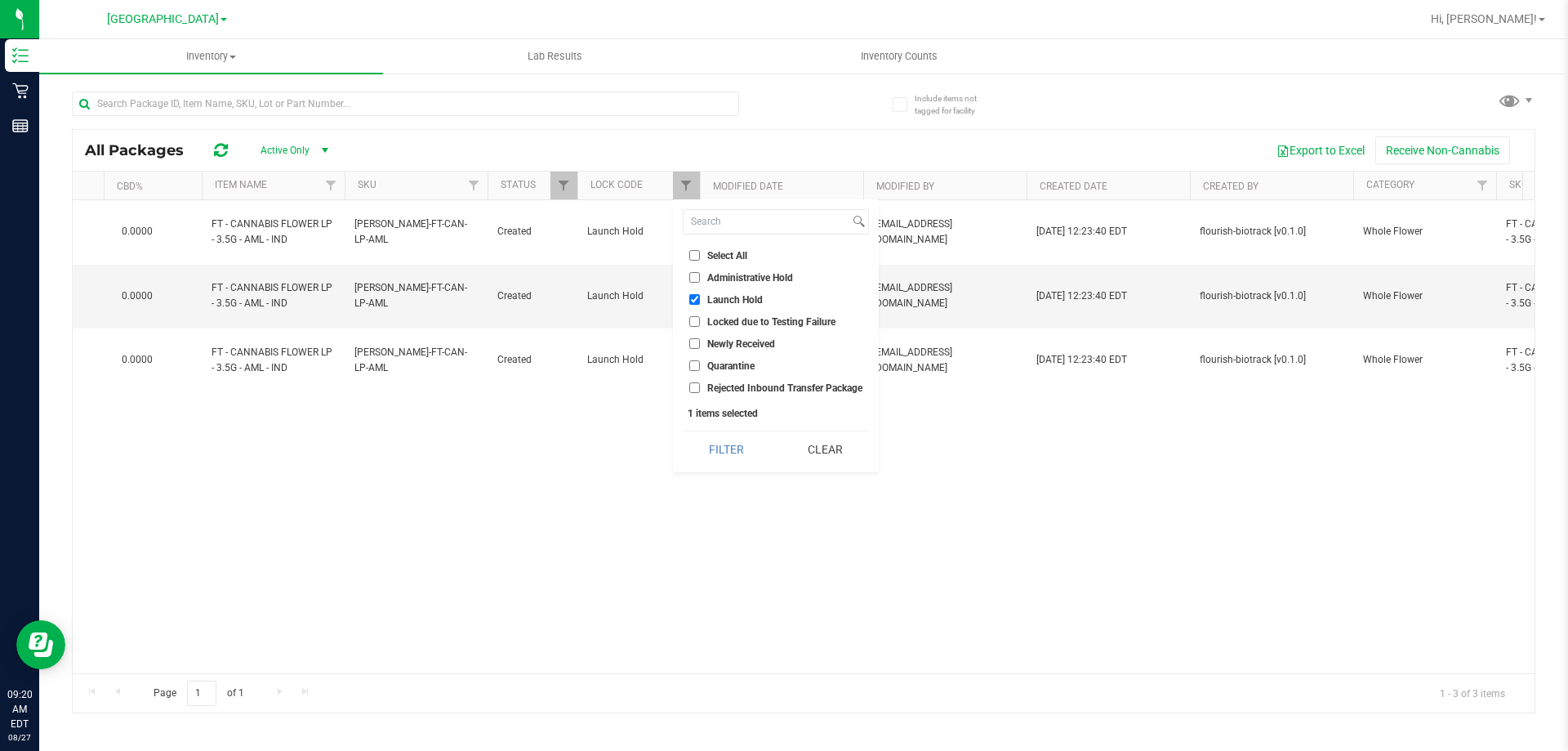
click at [696, 299] on input "Launch Hold" at bounding box center [695, 299] width 11 height 11
checkbox input "false"
click at [836, 447] on button "Clear" at bounding box center [824, 450] width 87 height 36
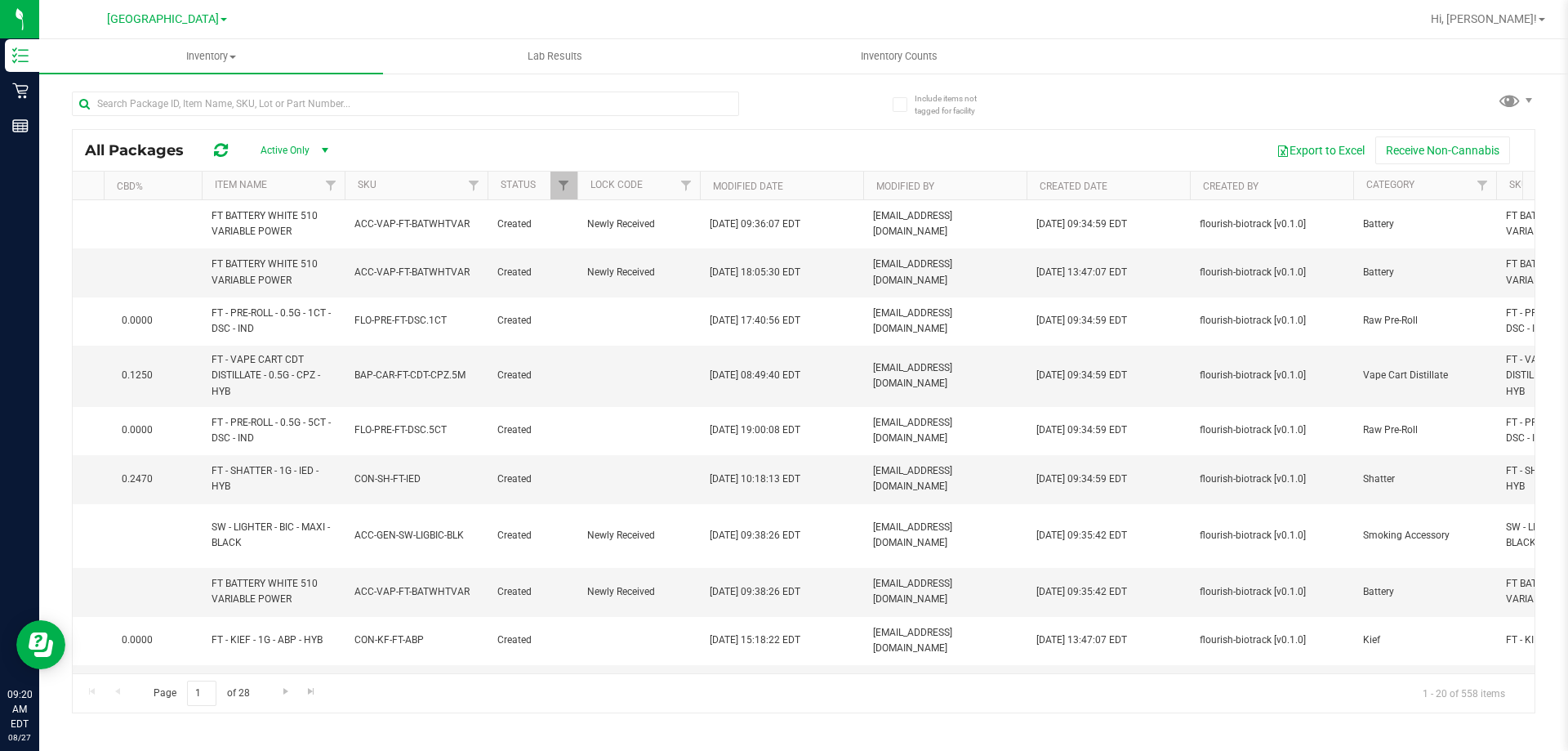
type input "[DATE]"
click at [133, 109] on input "text" at bounding box center [406, 104] width 668 height 25
paste input "W-JUN25FFP01-0701"
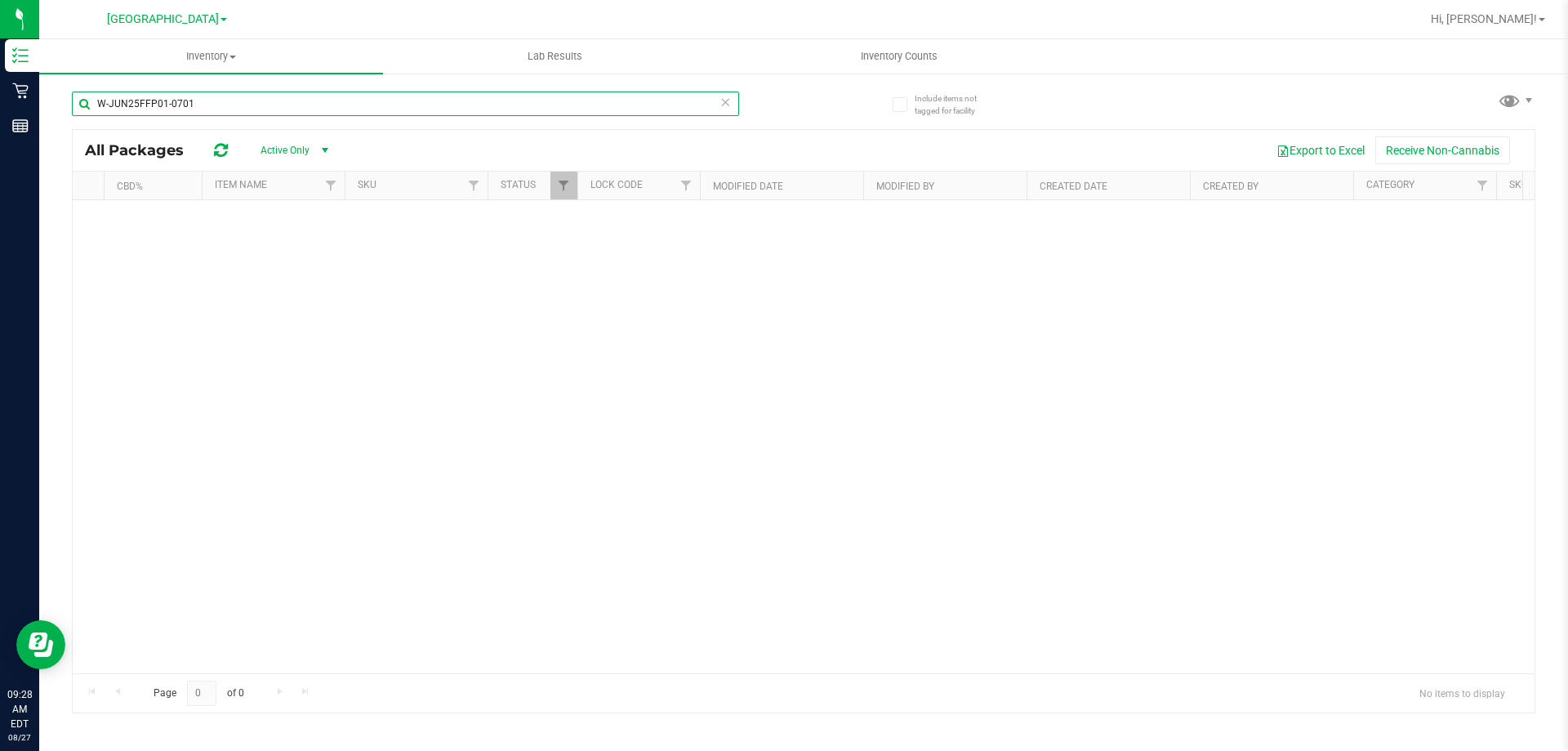
click at [254, 110] on input "W-JUN25FFP01-0701" at bounding box center [406, 104] width 668 height 25
click at [221, 107] on input "W-JUN25FFP01-0701" at bounding box center [406, 104] width 668 height 25
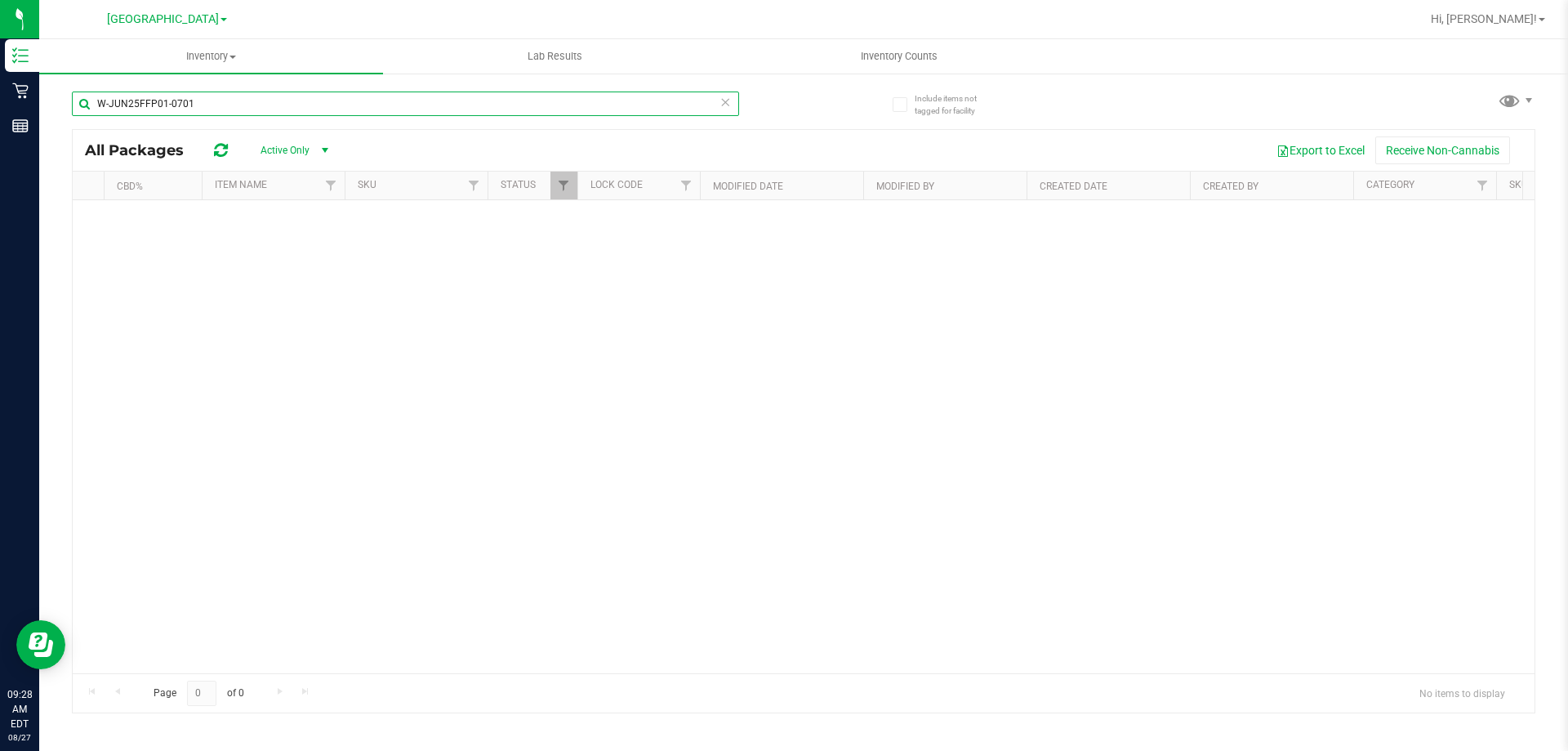
click at [221, 107] on input "W-JUN25FFP01-0701" at bounding box center [406, 104] width 668 height 25
paste input "L25FFP03-0807"
type input "W-JUL25FFP03-0807"
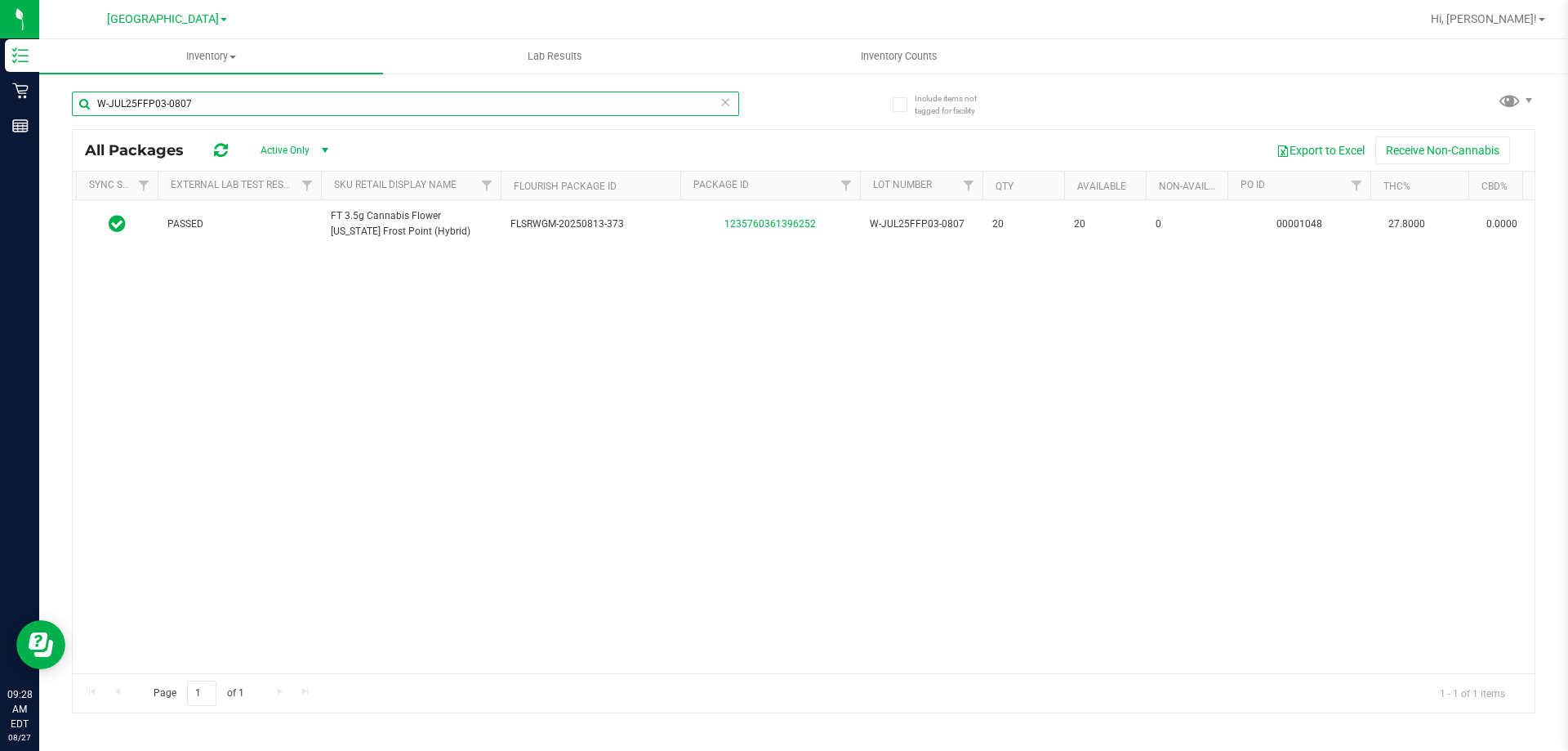
scroll to position [0, 104]
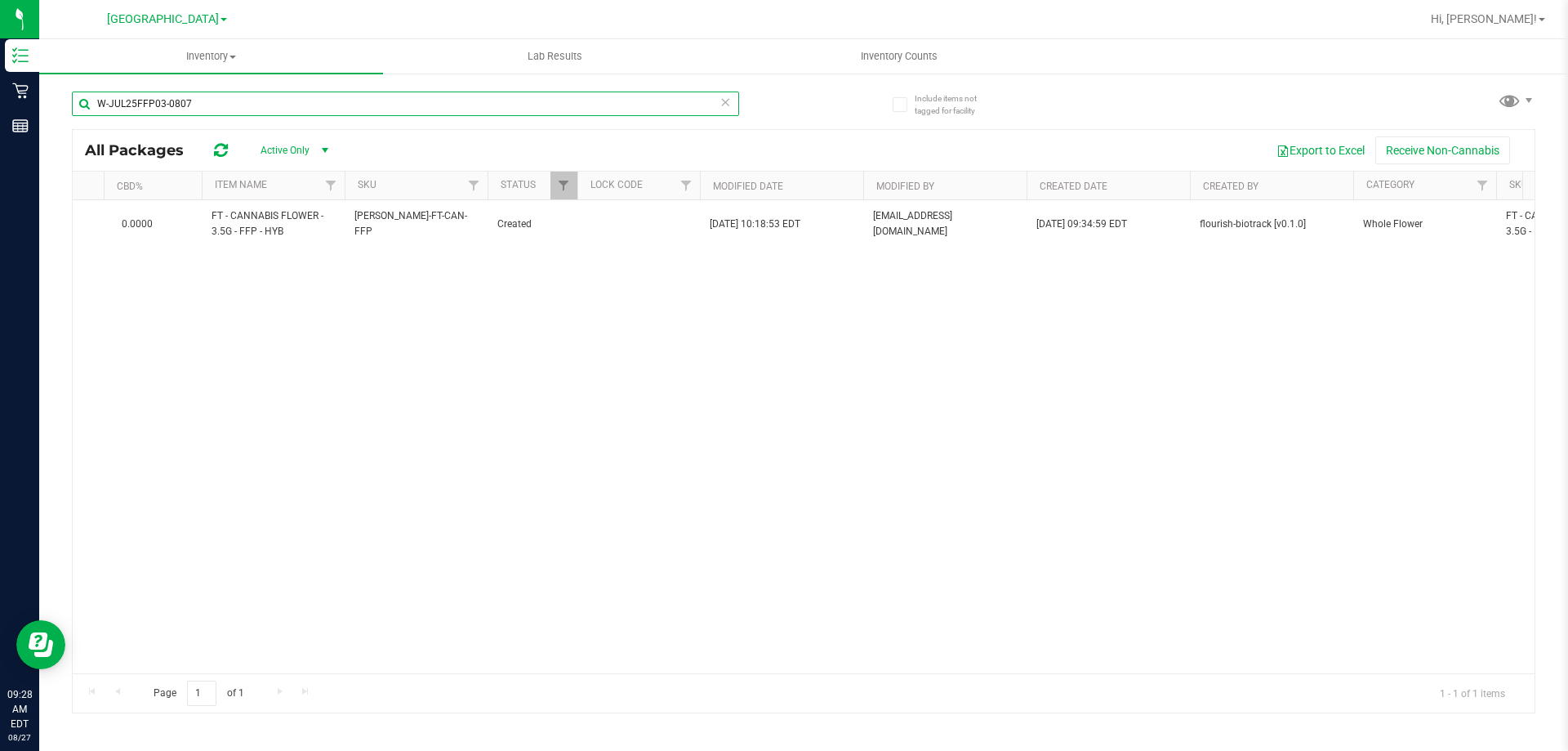
click at [213, 96] on input "W-JUL25FFP03-0807" at bounding box center [406, 104] width 668 height 25
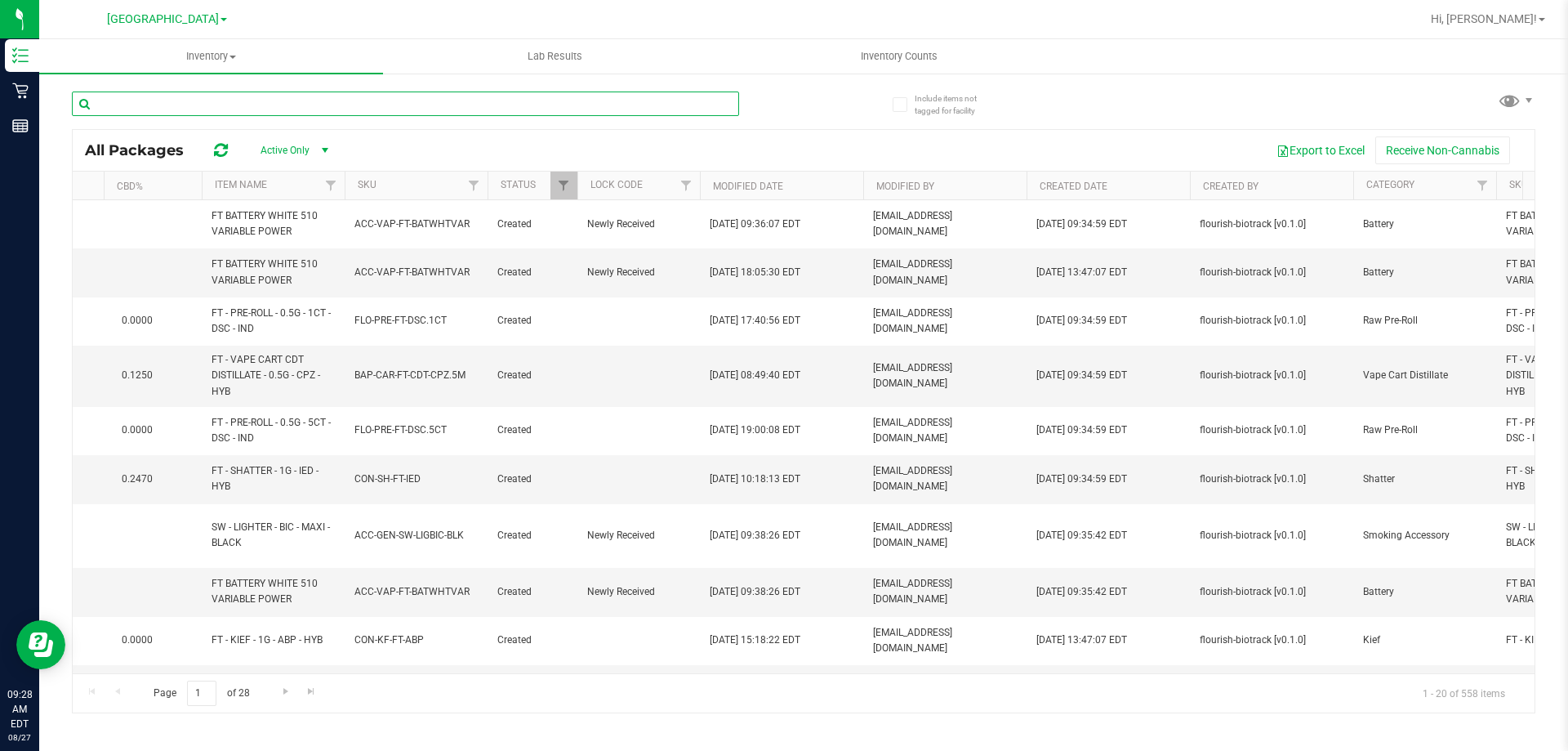
type input "[DATE]"
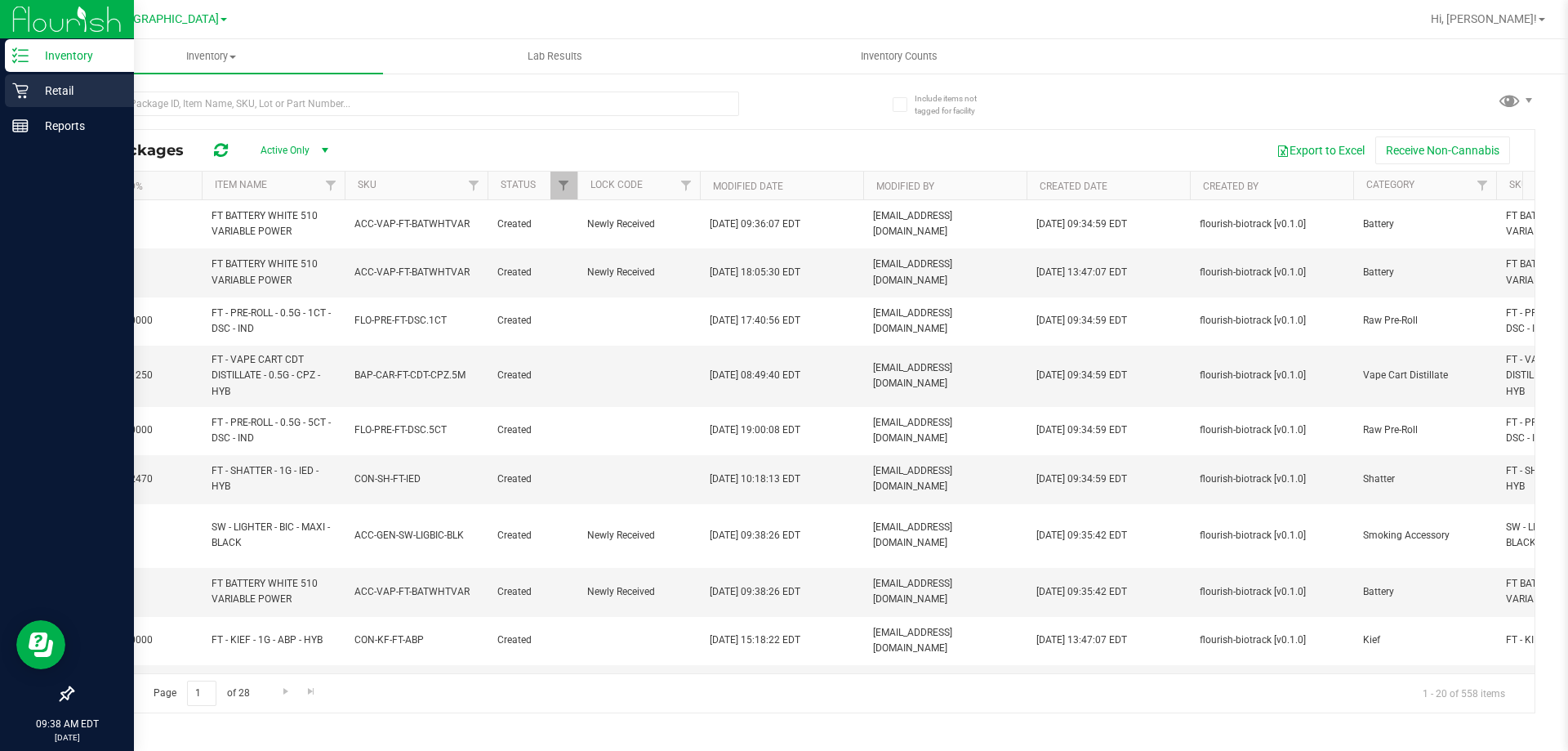
click at [37, 94] on p "Retail" at bounding box center [78, 91] width 98 height 20
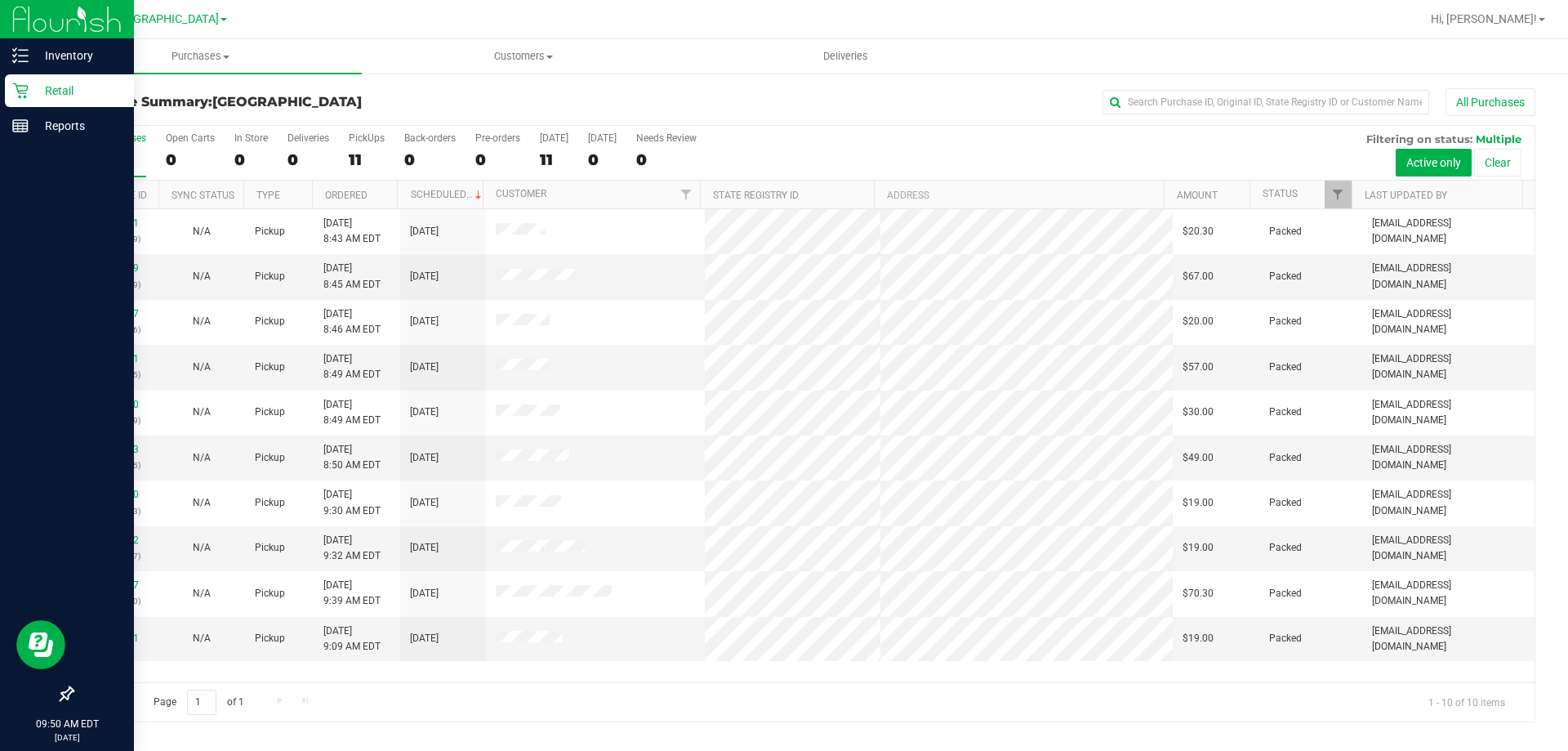
drag, startPoint x: 643, startPoint y: 692, endPoint x: 643, endPoint y: 676, distance: 16.0
click at [643, 692] on div "Page 1 of 1 1 - 10 of 10 items" at bounding box center [803, 702] width 1462 height 39
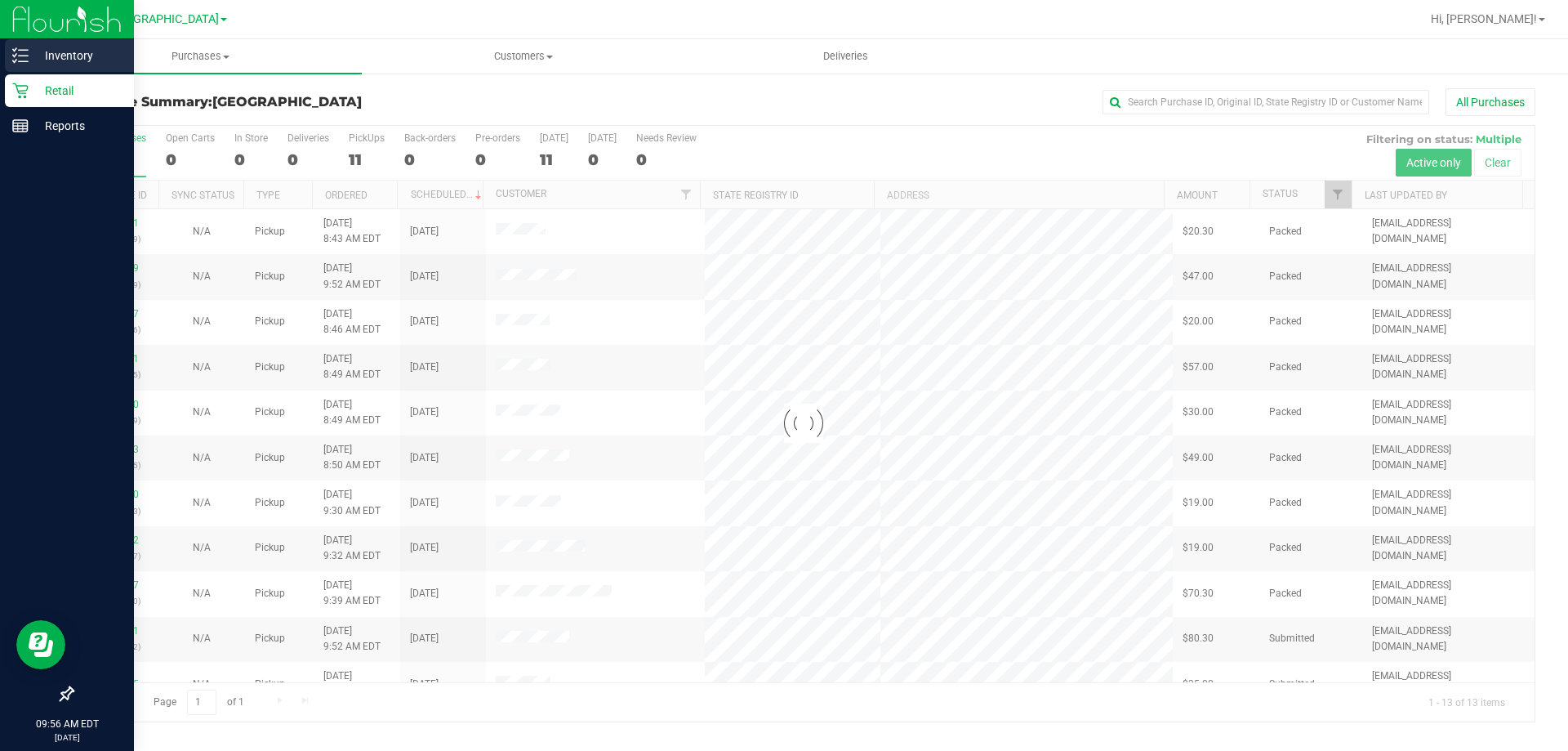
click at [68, 64] on p "Inventory" at bounding box center [78, 56] width 98 height 20
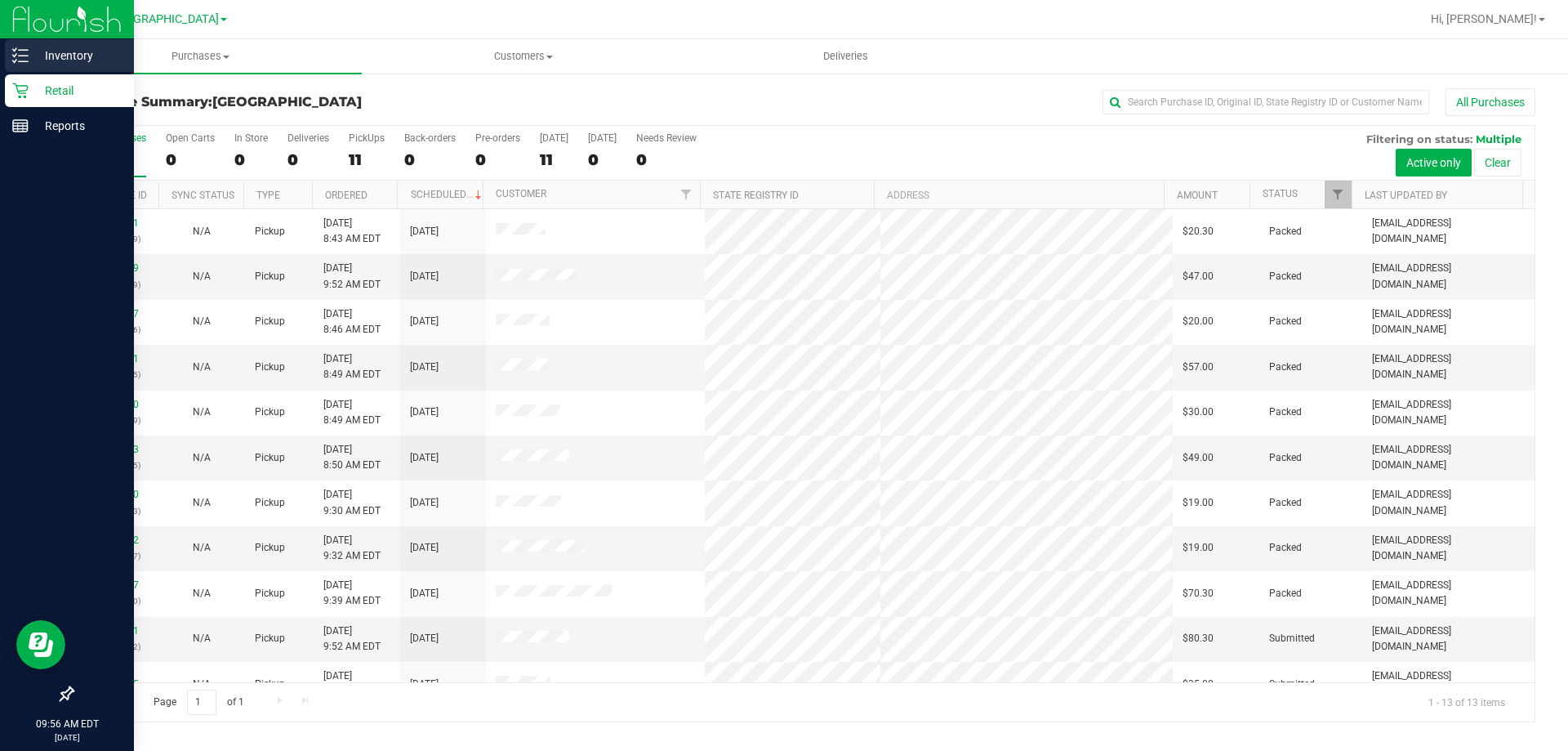
click at [80, 60] on p "Inventory" at bounding box center [78, 56] width 98 height 20
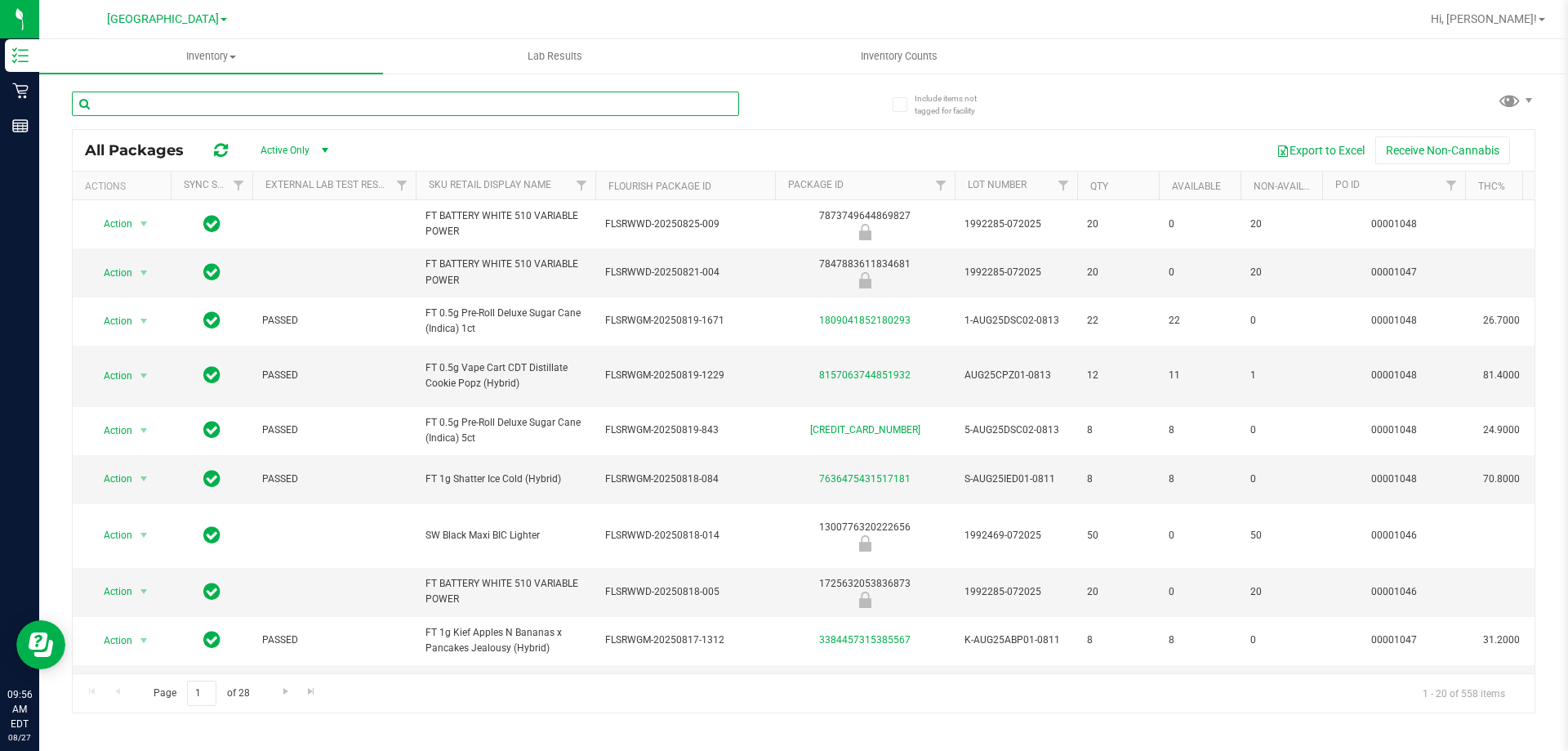
click at [160, 107] on input "text" at bounding box center [406, 104] width 668 height 25
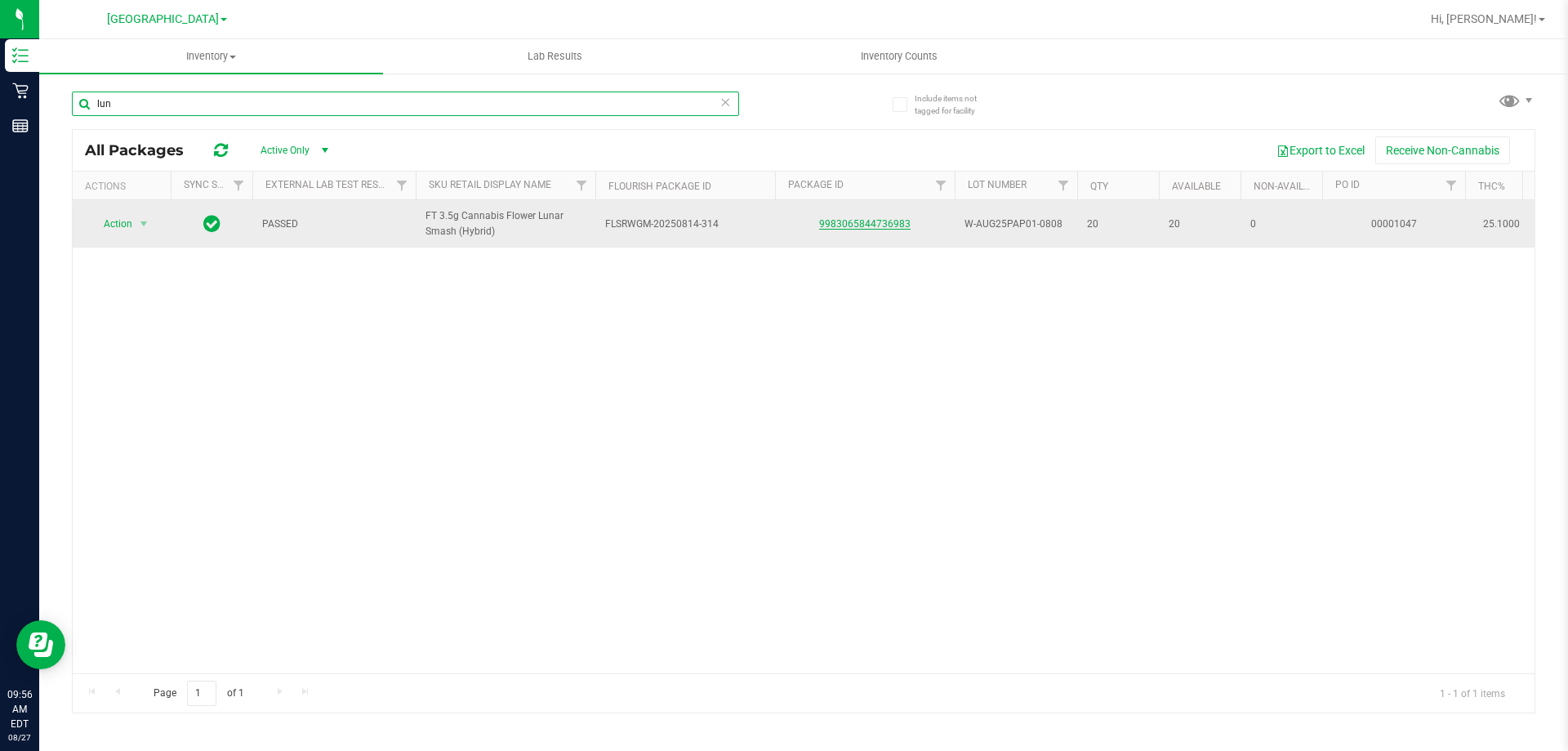
type input "lun"
click at [892, 222] on link "9983065844736983" at bounding box center [865, 223] width 92 height 11
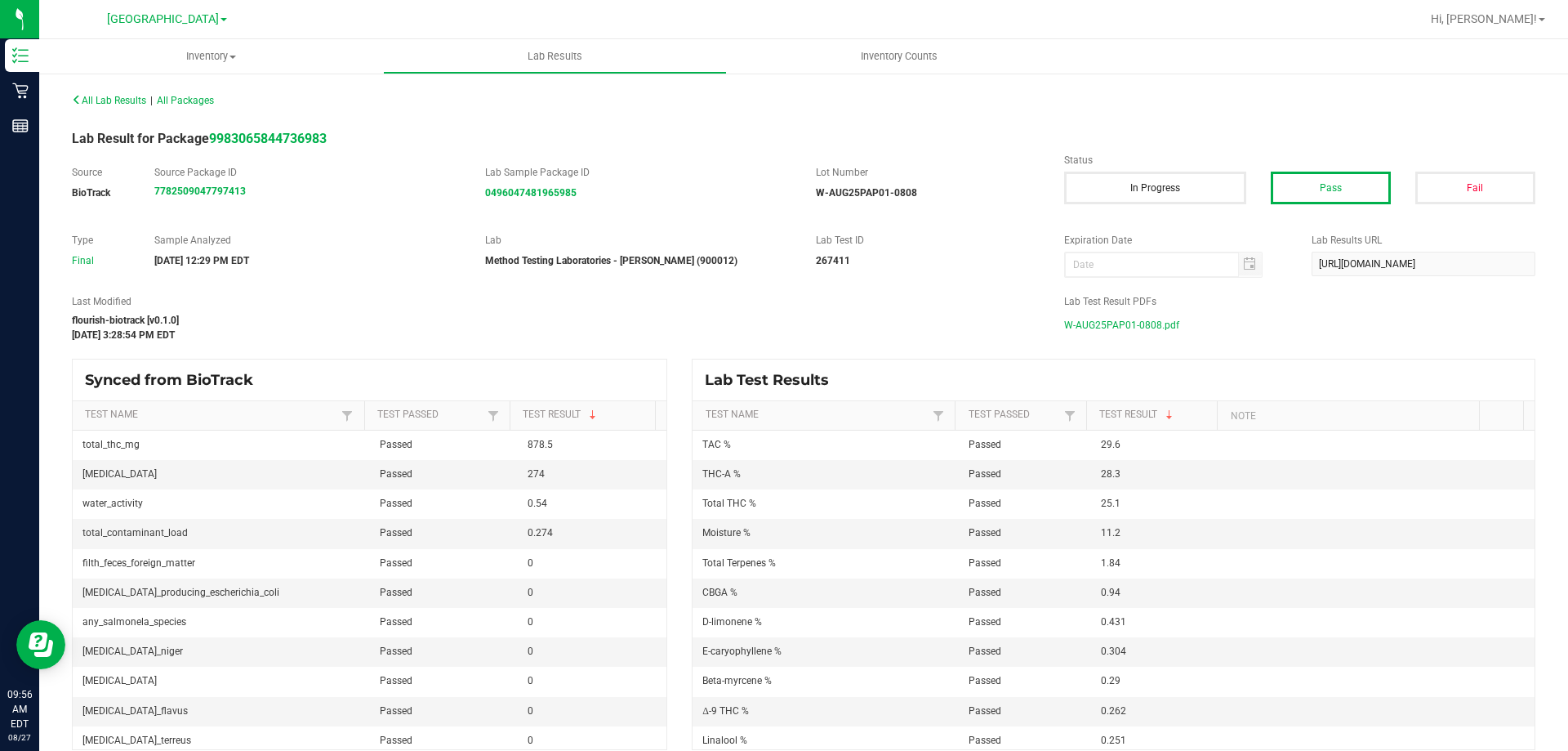
click at [1096, 325] on span "W-AUG25PAP01-0808.pdf" at bounding box center [1121, 325] width 115 height 25
